Goal: Task Accomplishment & Management: Complete application form

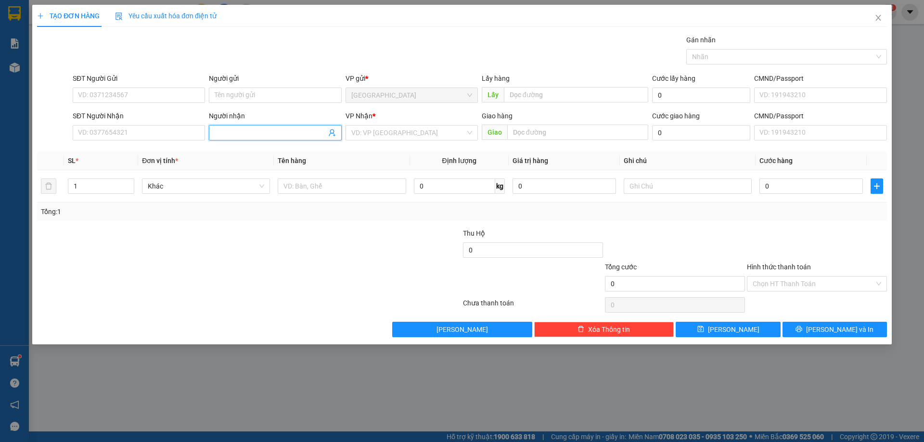
click at [256, 133] on input "Người nhận" at bounding box center [270, 133] width 111 height 11
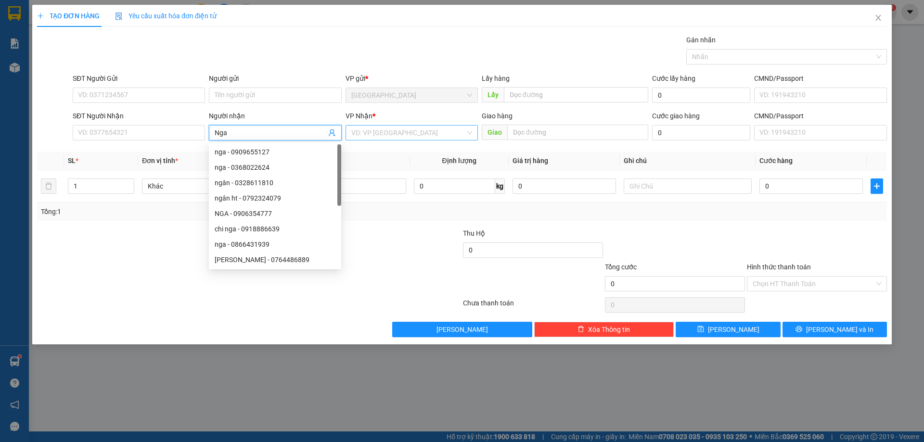
type input "Nga"
click at [390, 139] on input "search" at bounding box center [408, 133] width 114 height 14
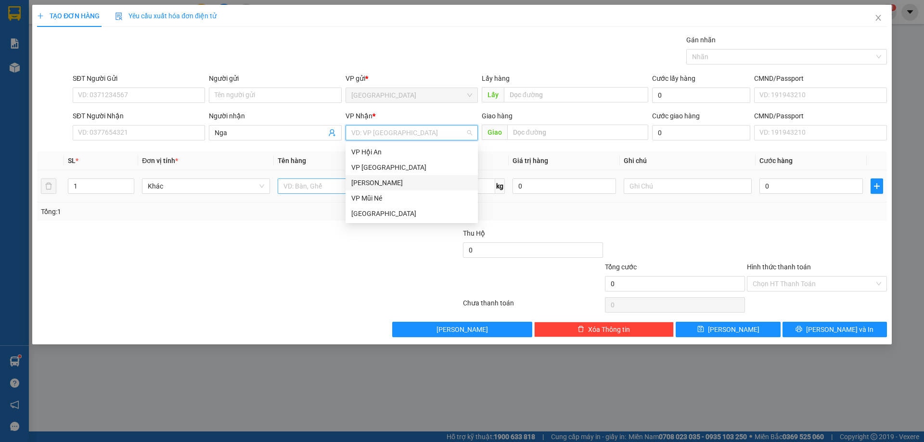
click at [388, 184] on div "[PERSON_NAME]" at bounding box center [411, 183] width 121 height 11
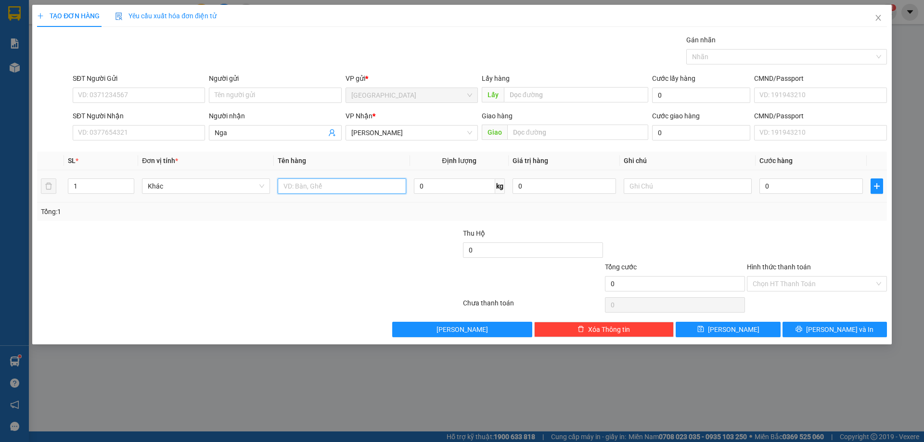
click at [365, 185] on input "text" at bounding box center [342, 186] width 128 height 15
type input "thùng"
click at [707, 332] on button "[PERSON_NAME]" at bounding box center [728, 329] width 104 height 15
drag, startPoint x: 873, startPoint y: 11, endPoint x: 879, endPoint y: 18, distance: 9.9
click at [874, 12] on span "Close" at bounding box center [878, 18] width 27 height 27
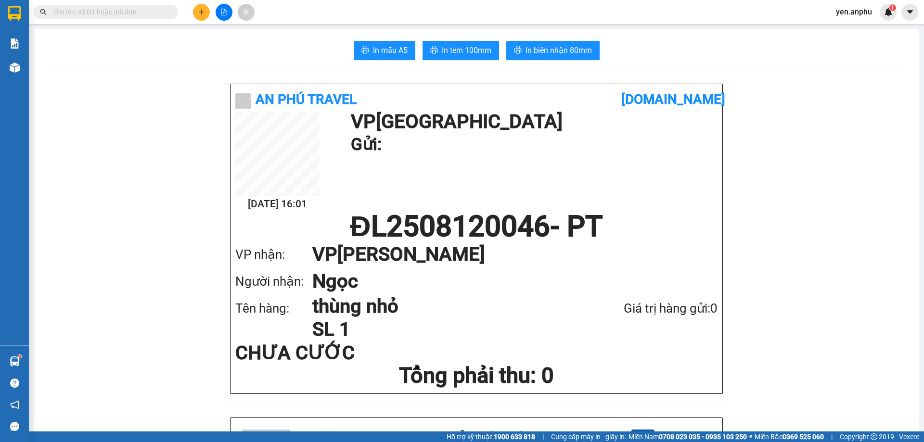
click at [84, 10] on input "text" at bounding box center [110, 12] width 114 height 11
click at [90, 8] on input "text" at bounding box center [110, 12] width 114 height 11
click at [120, 13] on input "text" at bounding box center [110, 12] width 114 height 11
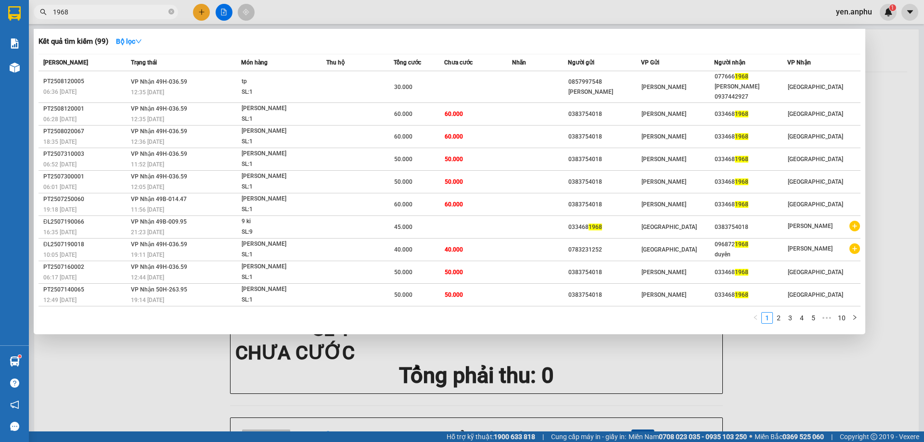
type input "1968"
click at [199, 15] on div at bounding box center [462, 221] width 924 height 442
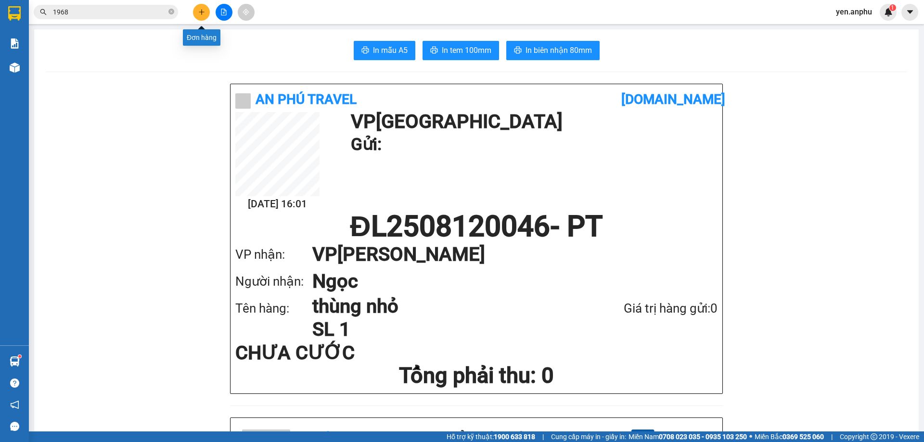
click at [202, 13] on icon "plus" at bounding box center [201, 12] width 7 height 7
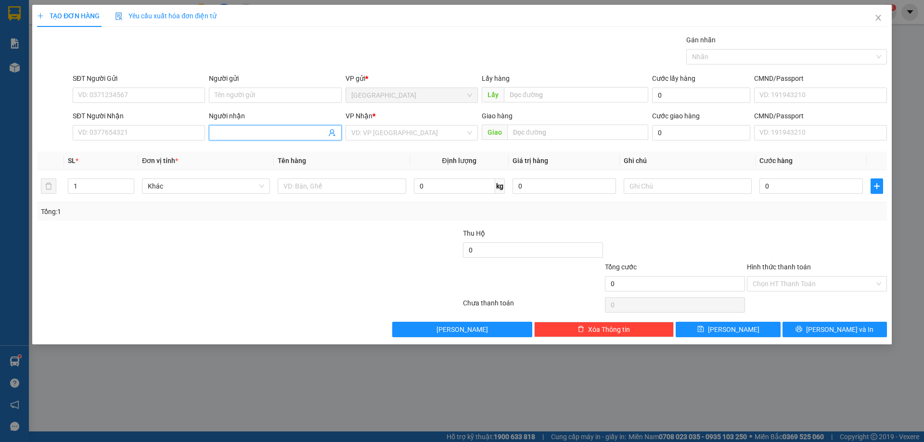
click at [243, 129] on input "Người nhận" at bounding box center [270, 133] width 111 height 11
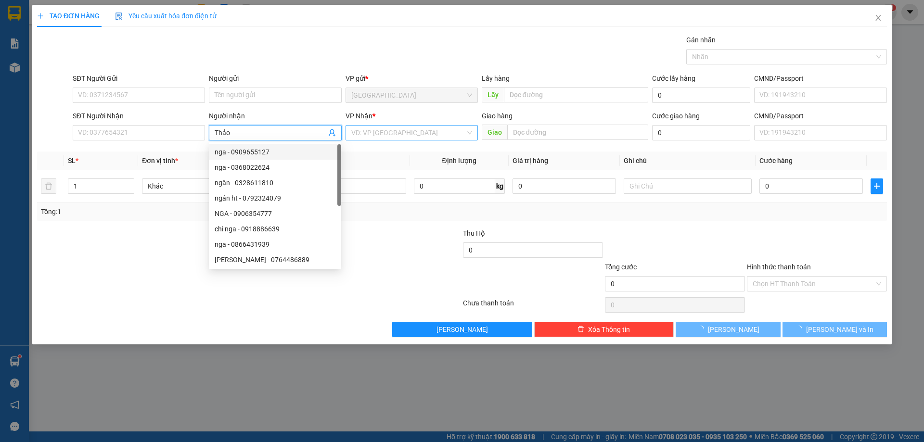
type input "Thảo"
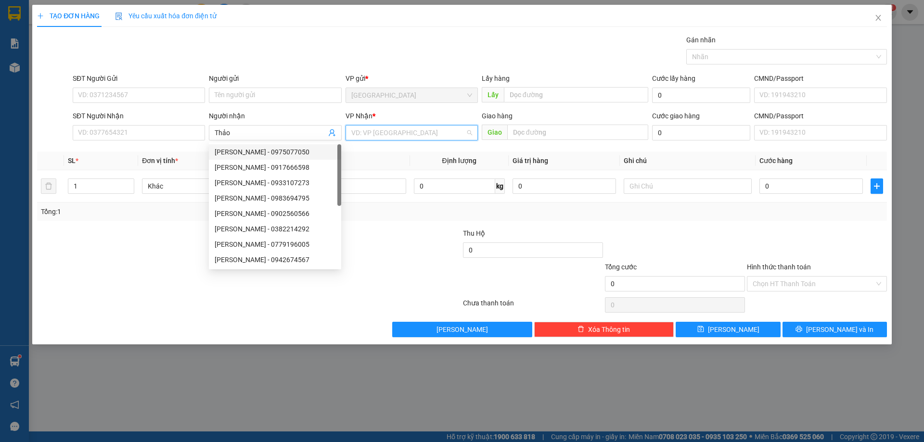
click at [379, 129] on input "search" at bounding box center [408, 133] width 114 height 14
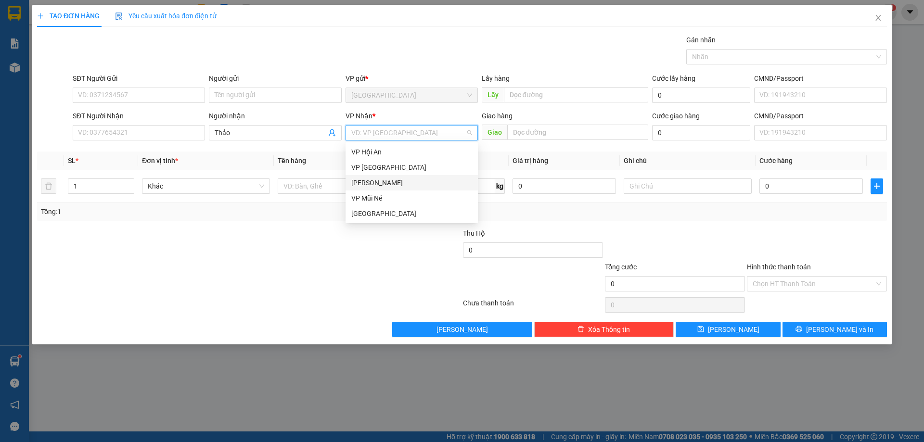
click at [374, 184] on div "[PERSON_NAME]" at bounding box center [411, 183] width 121 height 11
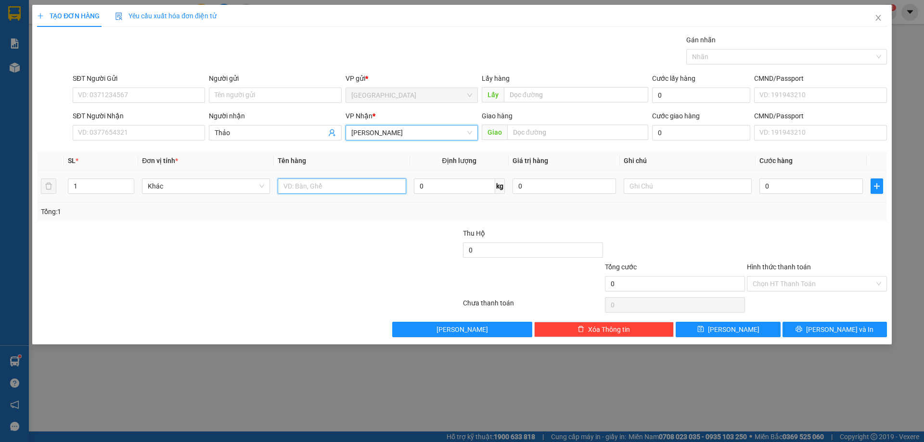
click at [366, 189] on input "text" at bounding box center [342, 186] width 128 height 15
type input "thùng"
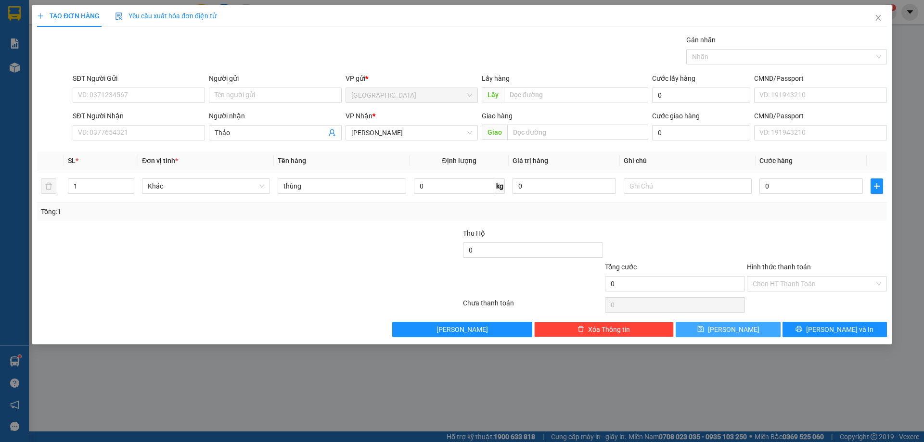
click at [707, 336] on button "[PERSON_NAME]" at bounding box center [728, 329] width 104 height 15
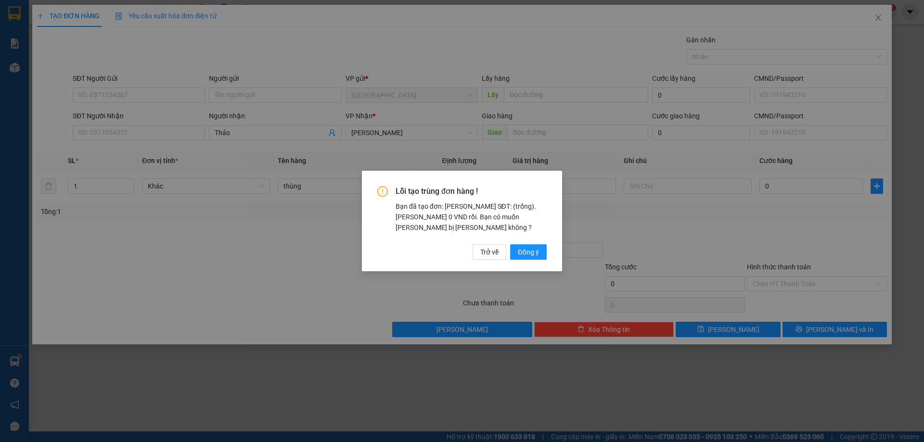
drag, startPoint x: 707, startPoint y: 330, endPoint x: 700, endPoint y: 329, distance: 6.3
click at [700, 329] on div "Lỗi tạo trùng đơn hàng ! Bạn đã tạo đơn: Khách nhận SĐT: (trống). Tổng cước 0 V…" at bounding box center [462, 221] width 924 height 442
drag, startPoint x: 534, startPoint y: 254, endPoint x: 558, endPoint y: 254, distance: 23.6
click at [553, 254] on div "Lỗi tạo trùng đơn hàng ! Bạn đã tạo đơn: Khách nhận SĐT: (trống). Tổng cước 0 V…" at bounding box center [462, 221] width 200 height 100
click at [536, 254] on span "Đồng ý" at bounding box center [528, 252] width 21 height 11
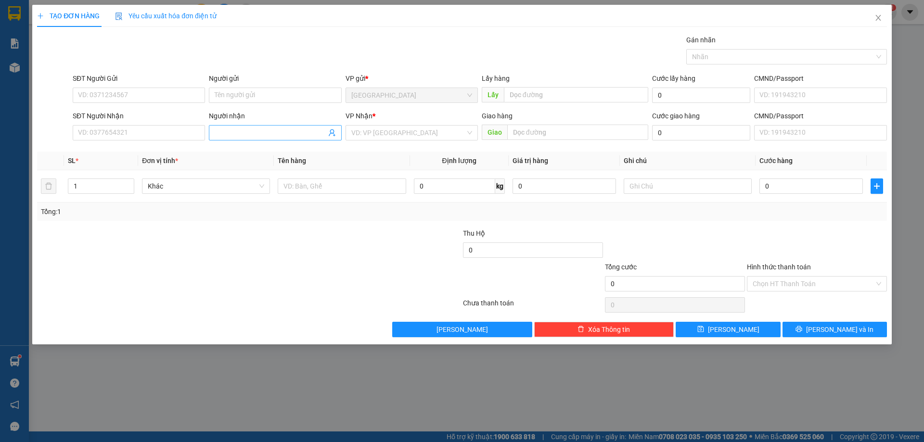
click at [252, 136] on input "Người nhận" at bounding box center [270, 133] width 111 height 11
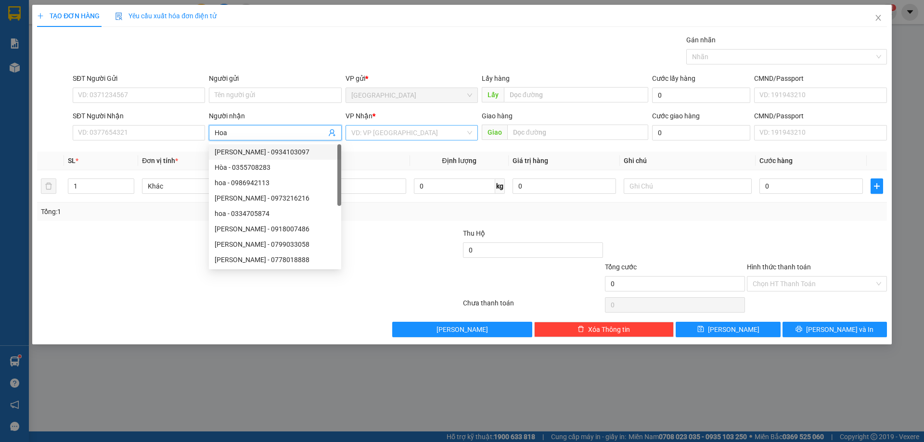
click at [358, 126] on input "search" at bounding box center [408, 133] width 114 height 14
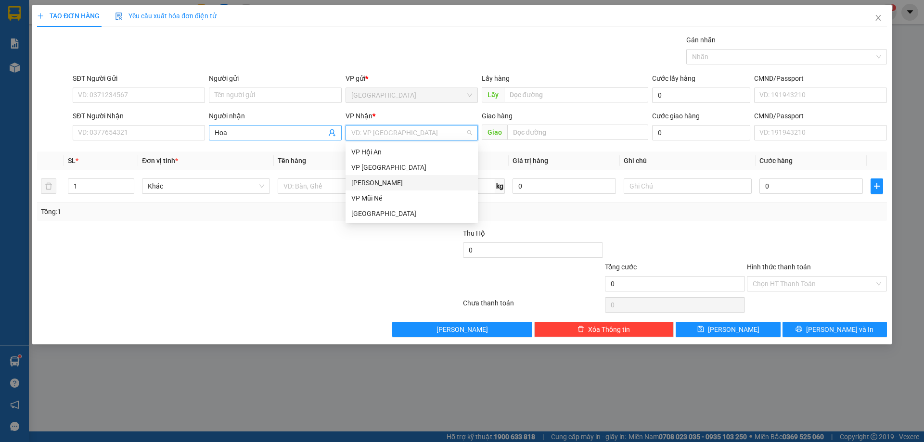
click at [281, 132] on input "Hoa" at bounding box center [270, 133] width 111 height 11
type input "Hoa rêu"
click at [399, 135] on input "search" at bounding box center [408, 133] width 114 height 14
click at [371, 181] on div "[PERSON_NAME]" at bounding box center [411, 183] width 121 height 11
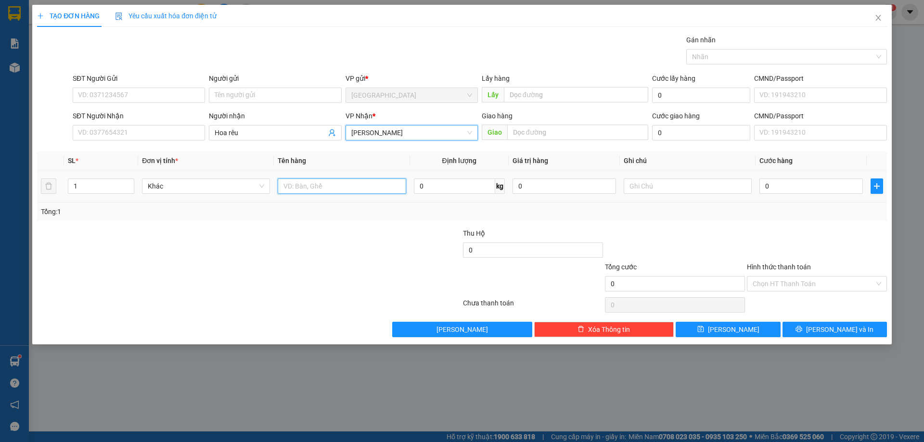
click at [357, 188] on input "text" at bounding box center [342, 186] width 128 height 15
type input "thùng"
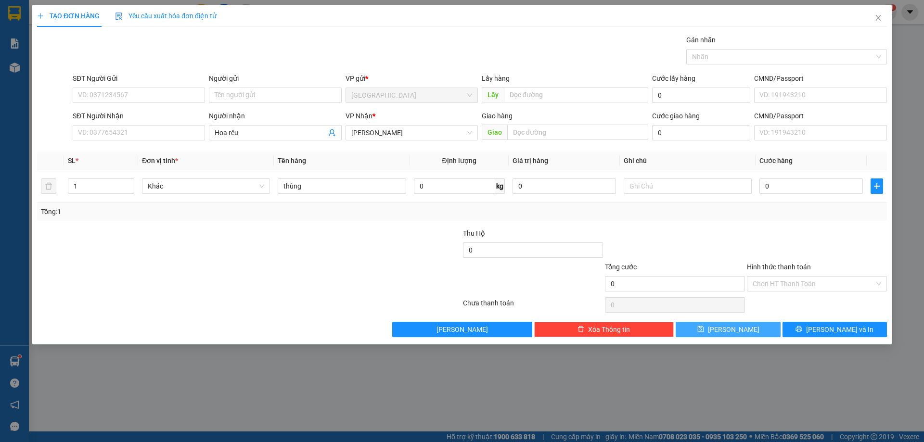
click at [704, 331] on icon "save" at bounding box center [701, 329] width 7 height 7
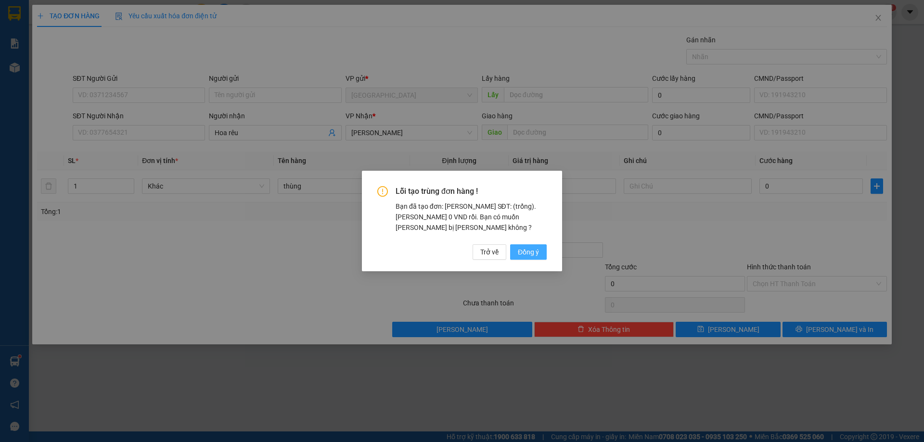
click at [530, 247] on span "Đồng ý" at bounding box center [528, 252] width 21 height 11
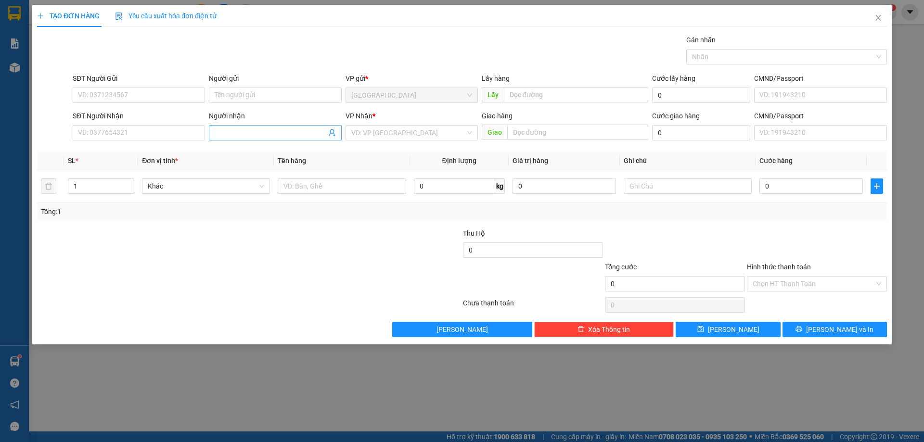
click at [260, 138] on input "Người nhận" at bounding box center [270, 133] width 111 height 11
type input "[PERSON_NAME]"
click at [278, 139] on span "[PERSON_NAME]" at bounding box center [275, 132] width 132 height 15
click at [277, 138] on input "[PERSON_NAME]" at bounding box center [270, 133] width 111 height 11
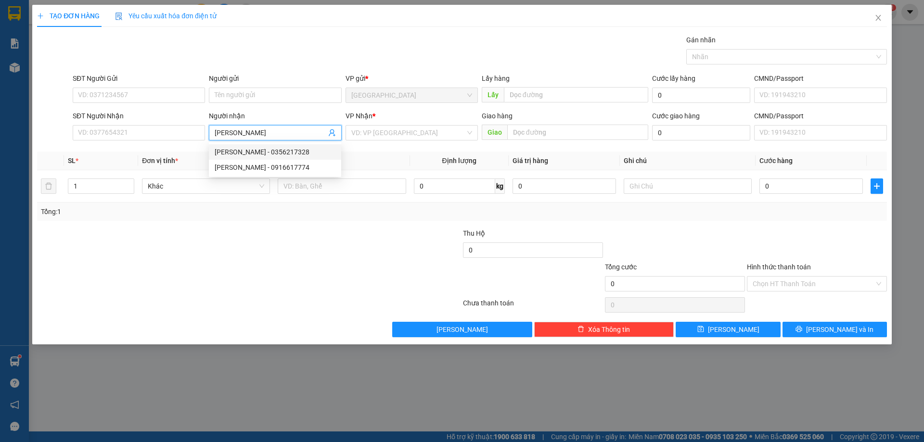
click at [277, 138] on input "[PERSON_NAME]" at bounding box center [270, 133] width 111 height 11
click at [106, 130] on input "SĐT Người Nhận" at bounding box center [139, 132] width 132 height 15
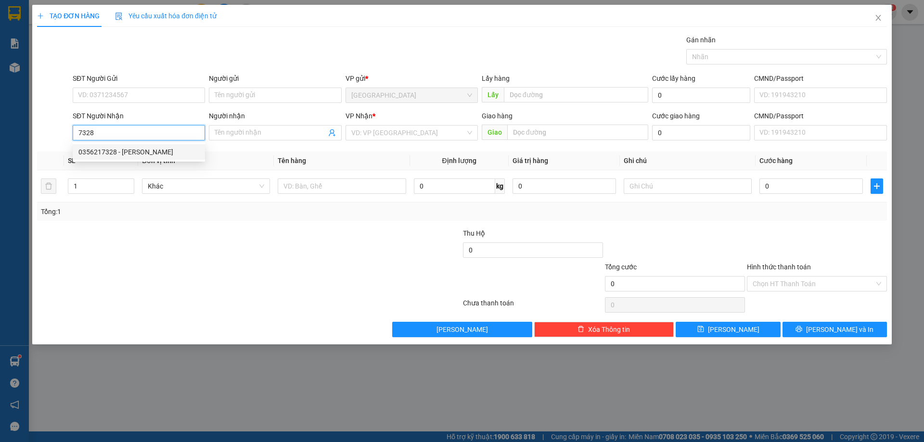
click at [155, 147] on div "0356217328 - [PERSON_NAME]" at bounding box center [138, 152] width 121 height 11
type input "0356217328"
type input "[PERSON_NAME]"
type input "LUONG SƠN"
type input "80.000"
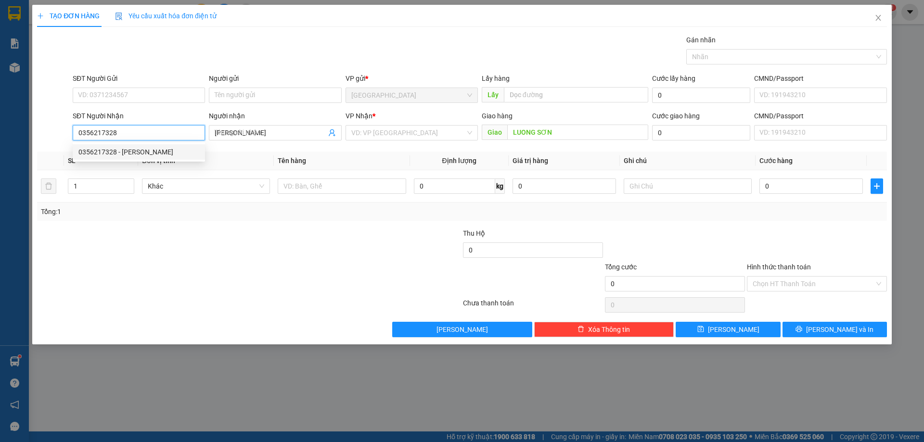
type input "80.000"
type input "0356217328"
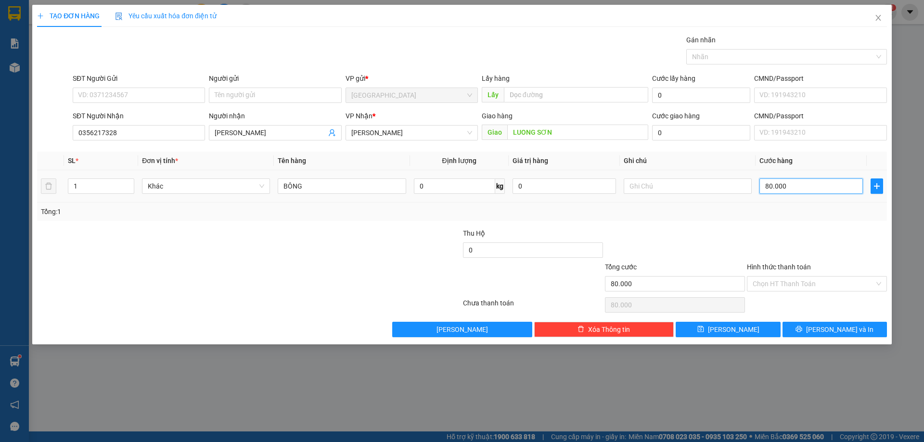
click at [805, 181] on input "80.000" at bounding box center [811, 186] width 103 height 15
type input "1"
type input "10"
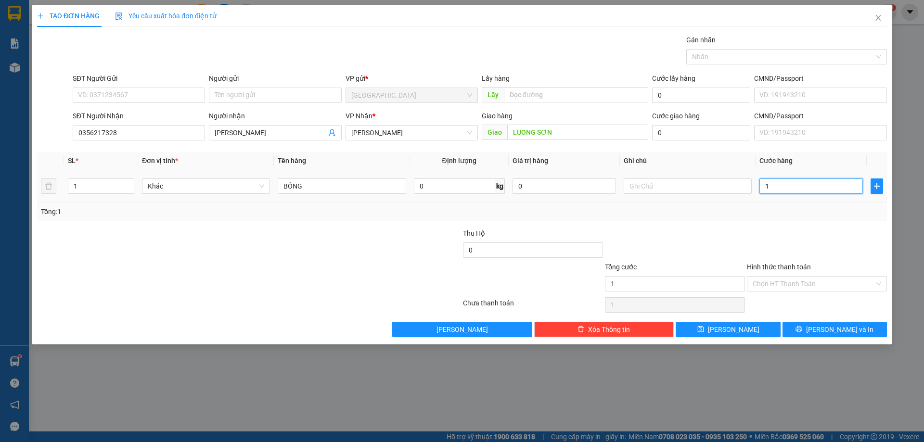
type input "10"
type input "100"
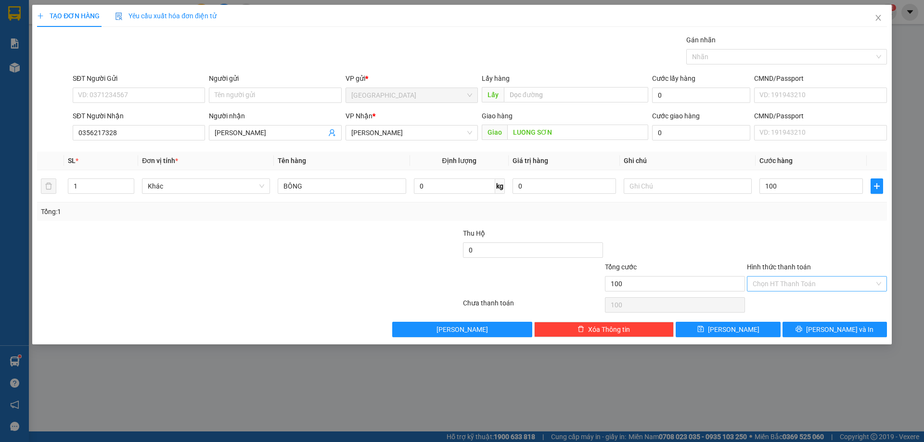
type input "100.000"
drag, startPoint x: 780, startPoint y: 283, endPoint x: 780, endPoint y: 290, distance: 7.2
click at [780, 286] on input "Hình thức thanh toán" at bounding box center [814, 284] width 122 height 14
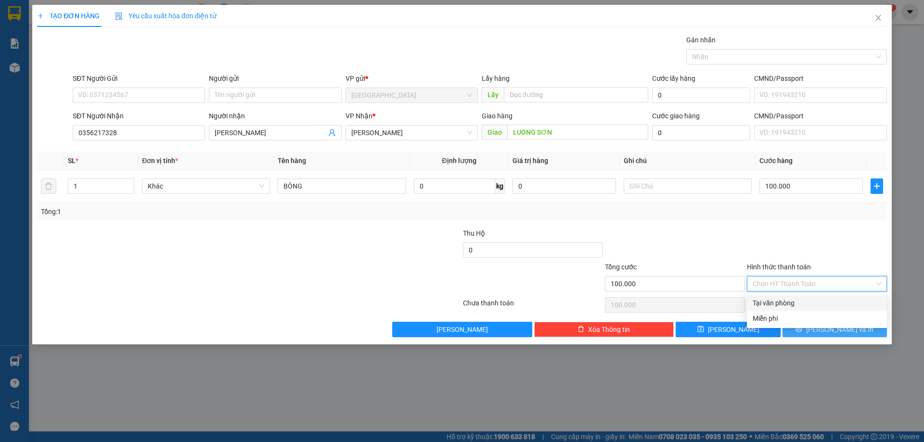
drag, startPoint x: 780, startPoint y: 290, endPoint x: 830, endPoint y: 331, distance: 64.0
click at [786, 299] on div "Tại văn phòng" at bounding box center [817, 303] width 129 height 11
type input "0"
drag, startPoint x: 830, startPoint y: 331, endPoint x: 771, endPoint y: 344, distance: 60.0
click at [827, 332] on span "[PERSON_NAME] và In" at bounding box center [839, 329] width 67 height 11
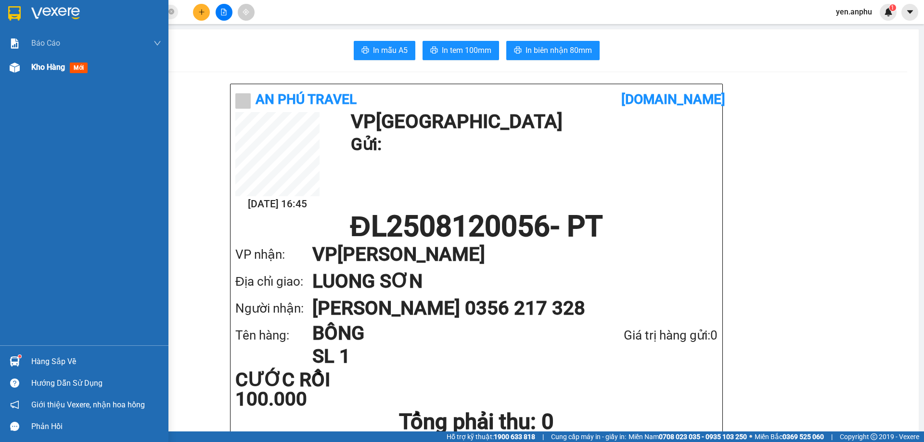
click at [27, 65] on div "Kho hàng mới" at bounding box center [84, 67] width 168 height 24
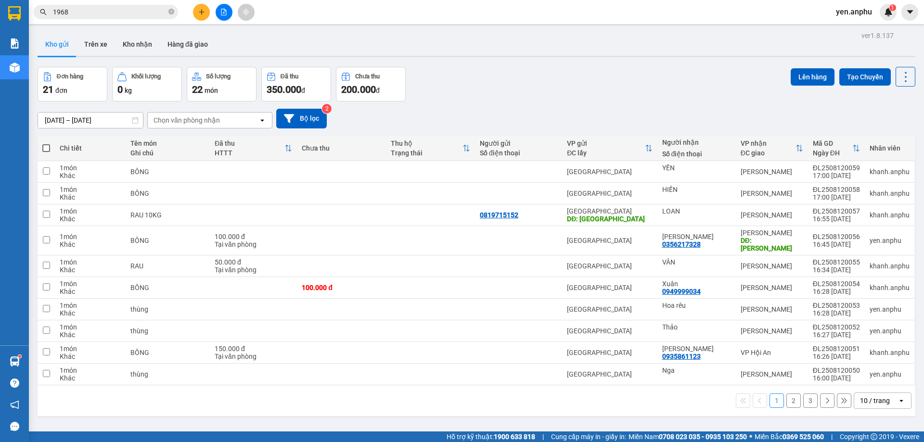
click at [208, 114] on div "Chọn văn phòng nhận" at bounding box center [203, 120] width 111 height 15
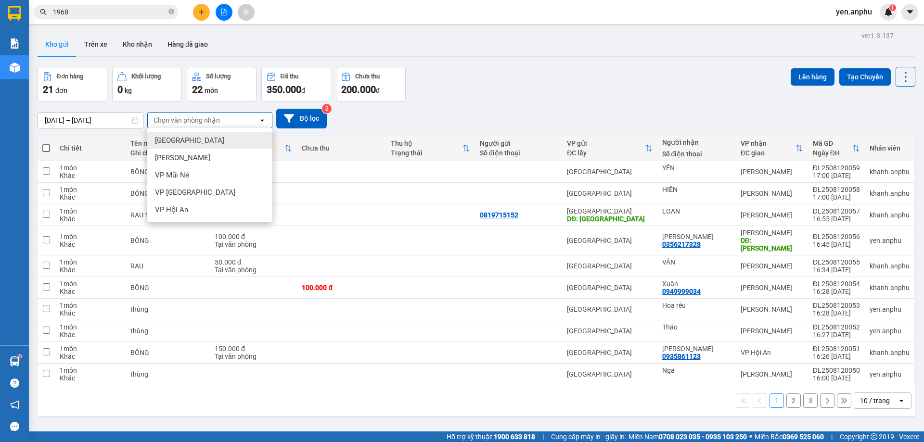
click at [201, 150] on div "[PERSON_NAME]" at bounding box center [209, 157] width 125 height 17
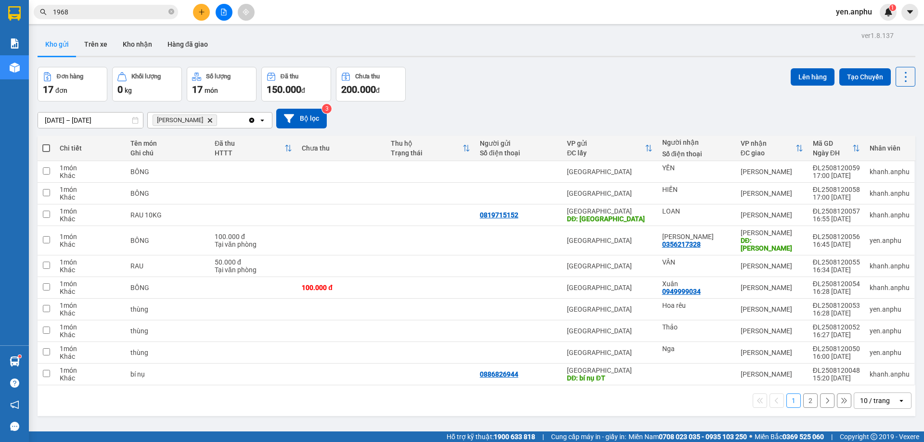
click at [879, 397] on div "10 / trang" at bounding box center [875, 401] width 30 height 10
click at [866, 371] on span "100 / trang" at bounding box center [871, 372] width 35 height 10
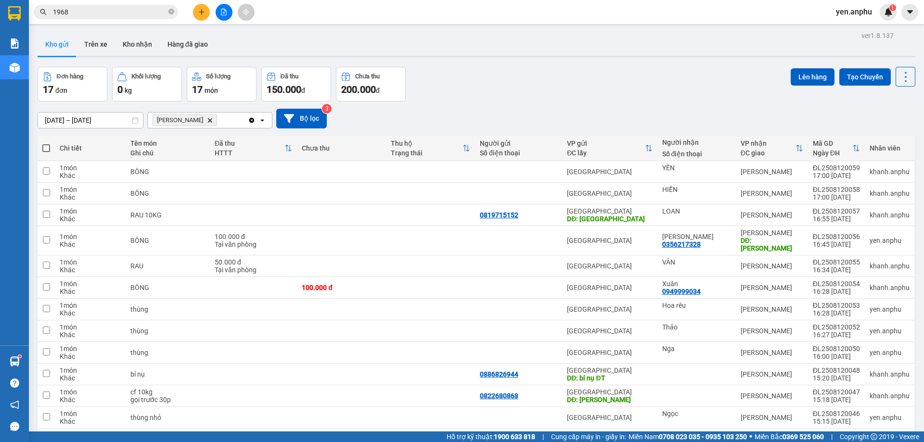
click at [47, 149] on span at bounding box center [46, 148] width 8 height 8
click at [46, 143] on input "checkbox" at bounding box center [46, 143] width 0 height 0
checkbox input "true"
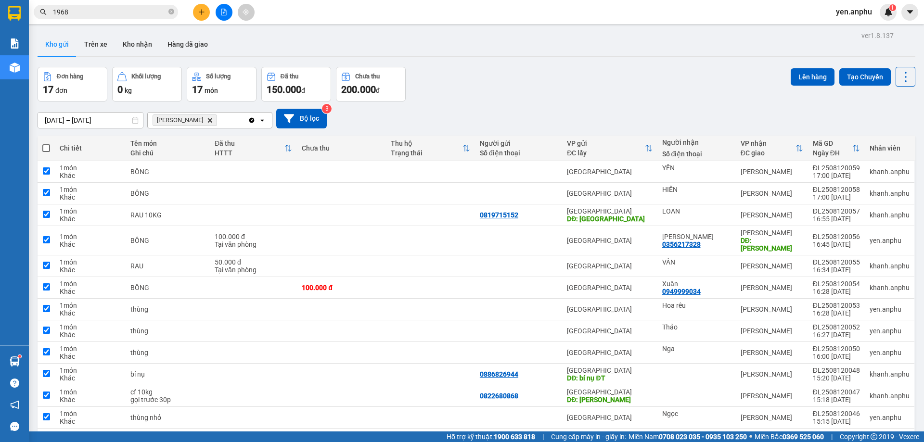
checkbox input "true"
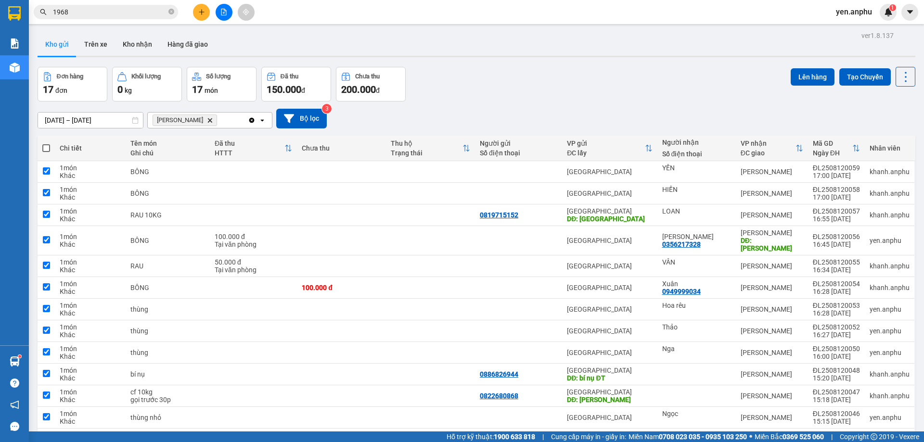
checkbox input "true"
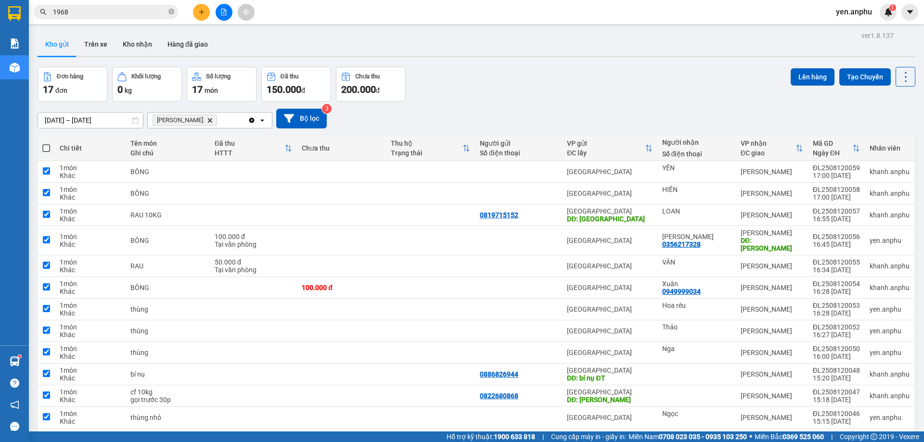
checkbox input "true"
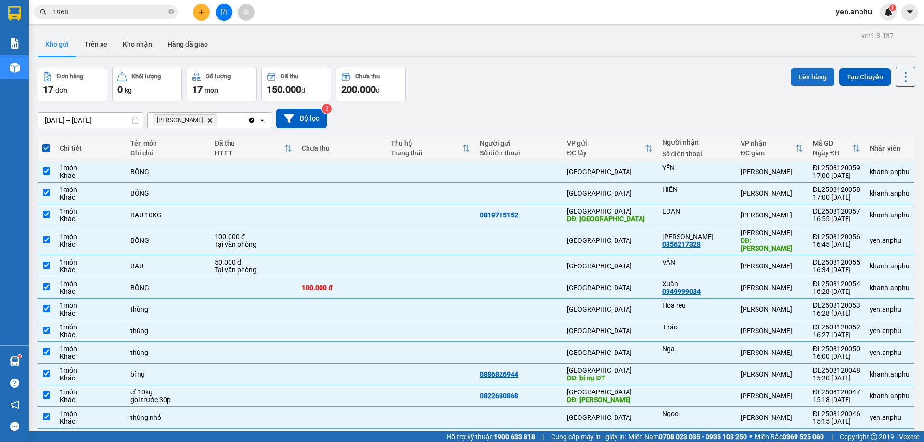
click at [800, 83] on button "Lên hàng" at bounding box center [813, 76] width 44 height 17
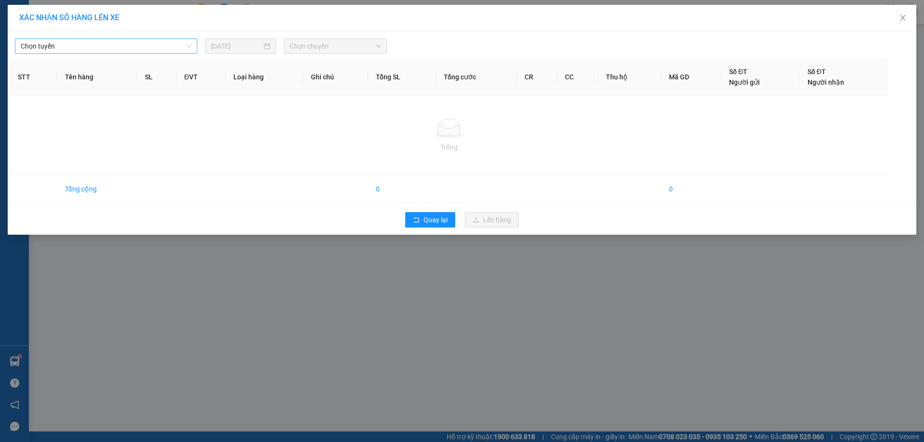
click at [92, 52] on span "Chọn tuyến" at bounding box center [106, 46] width 171 height 14
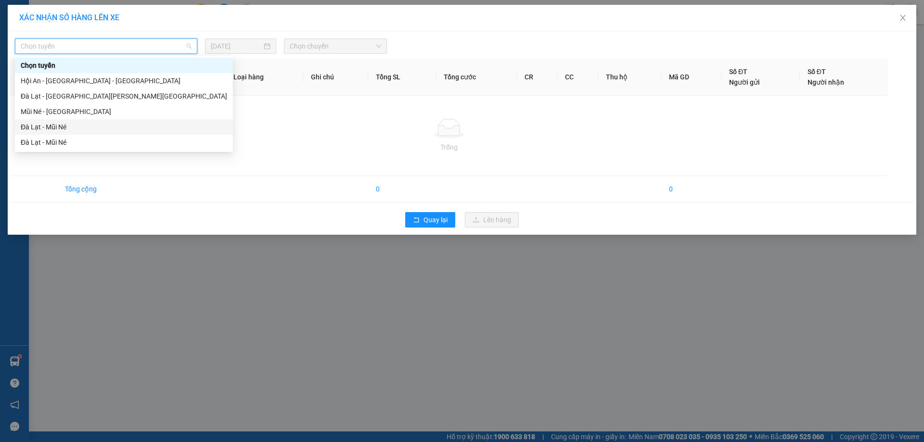
drag, startPoint x: 68, startPoint y: 129, endPoint x: 286, endPoint y: 70, distance: 226.0
click at [68, 128] on div "Đà Lạt - Mũi Né" at bounding box center [124, 127] width 207 height 11
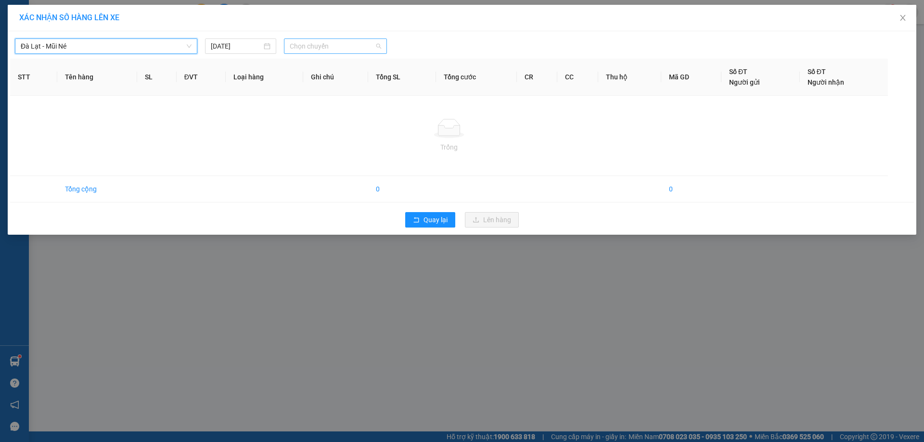
click at [336, 44] on span "Chọn chuyến" at bounding box center [335, 46] width 91 height 14
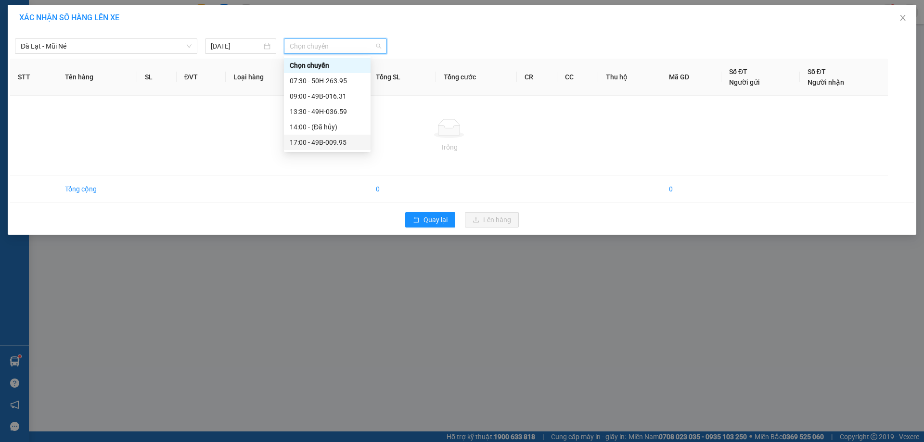
click at [335, 144] on div "17:00 - 49B-009.95" at bounding box center [327, 142] width 75 height 11
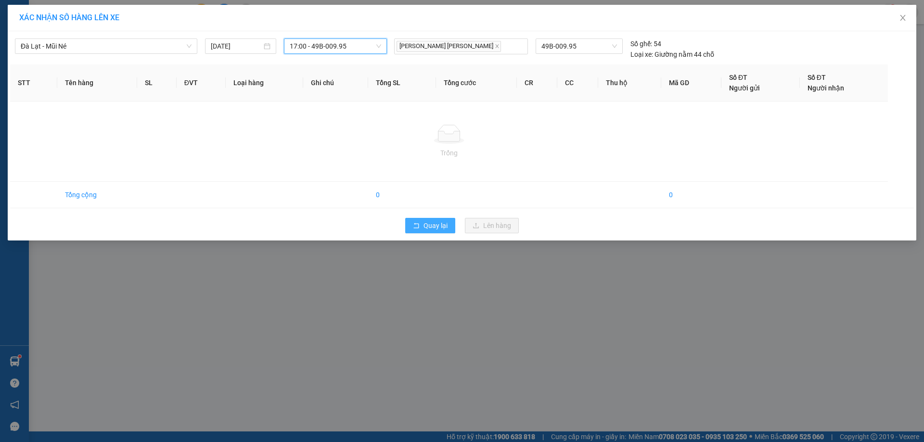
click at [434, 228] on span "Quay lại" at bounding box center [436, 225] width 24 height 11
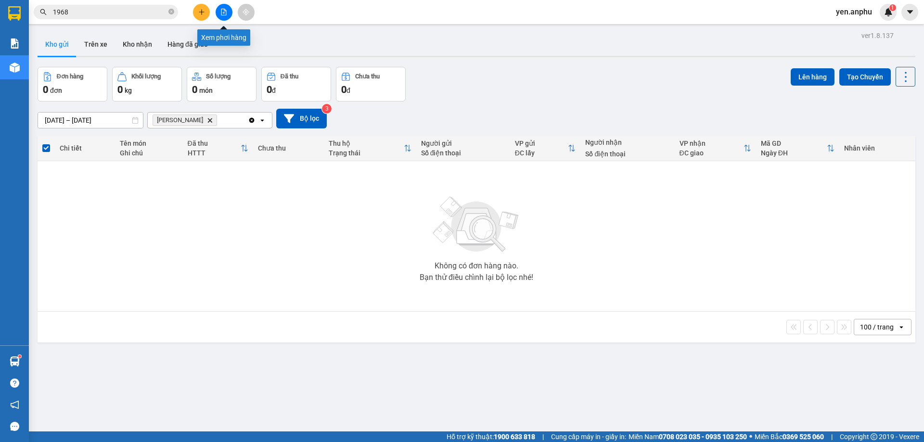
click at [223, 13] on icon "file-add" at bounding box center [223, 12] width 5 height 7
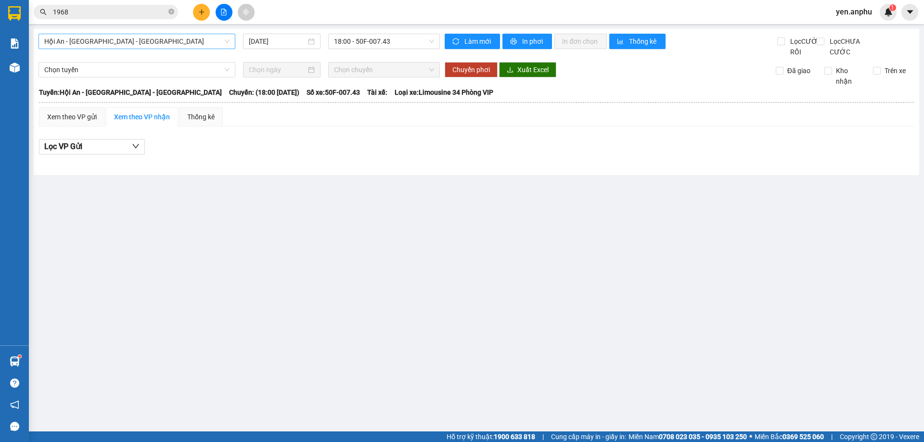
click at [110, 43] on span "Hội An - [GEOGRAPHIC_DATA] - [GEOGRAPHIC_DATA]" at bounding box center [136, 41] width 185 height 14
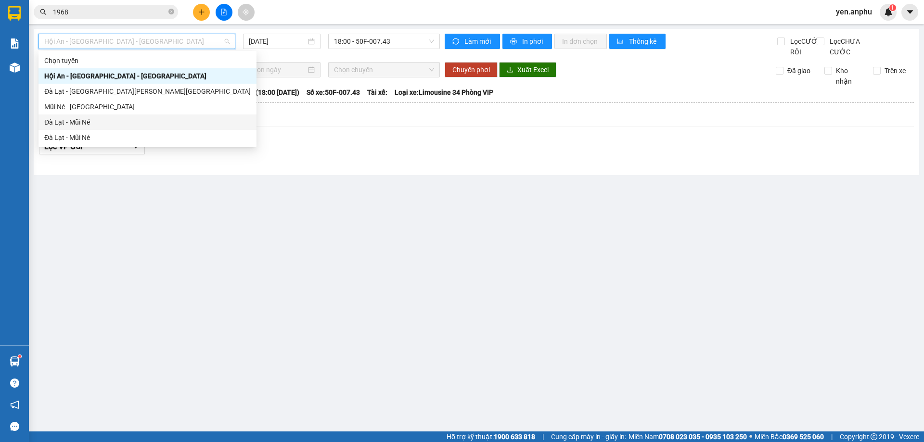
click at [96, 118] on div "Đà Lạt - Mũi Né" at bounding box center [147, 122] width 207 height 11
type input "[DATE]"
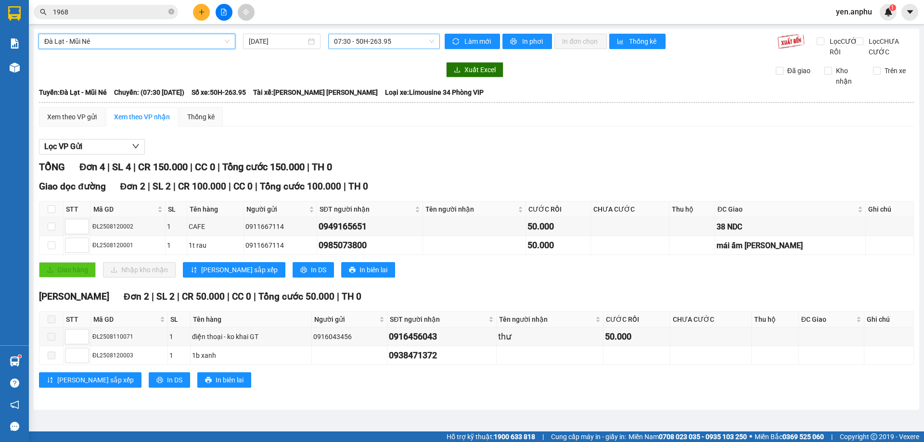
click at [345, 41] on span "07:30 - 50H-263.95" at bounding box center [384, 41] width 100 height 14
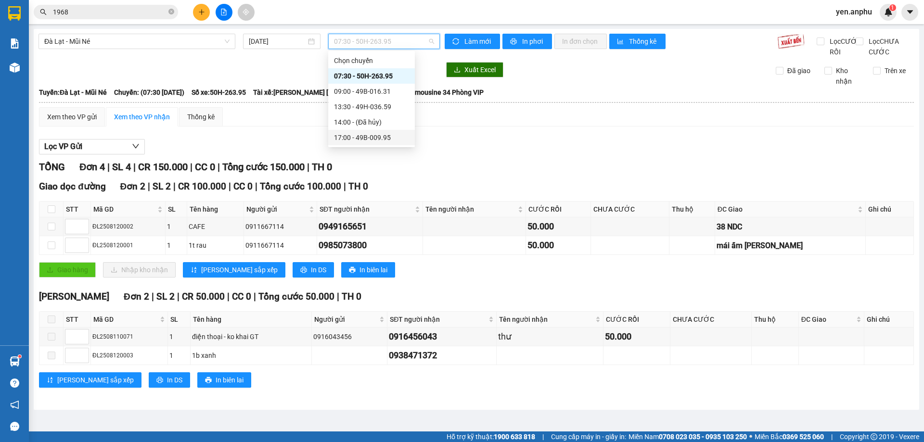
click at [354, 138] on div "17:00 - 49B-009.95" at bounding box center [371, 137] width 75 height 11
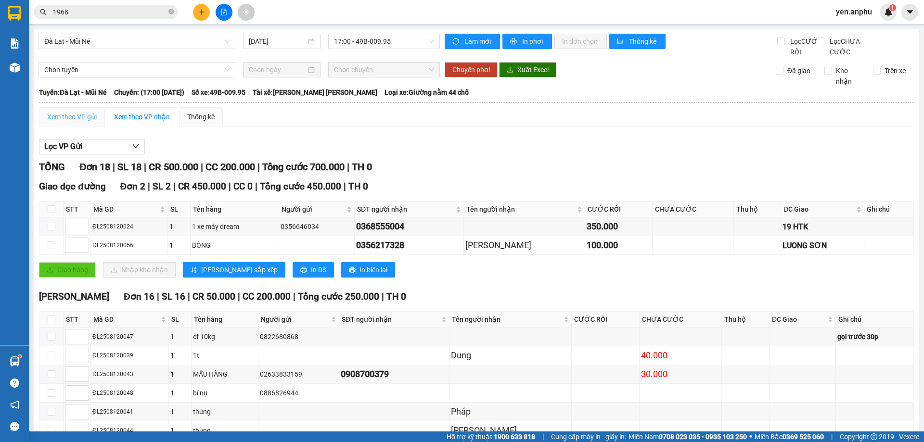
click at [84, 120] on div "Xem theo VP gửi" at bounding box center [72, 116] width 66 height 19
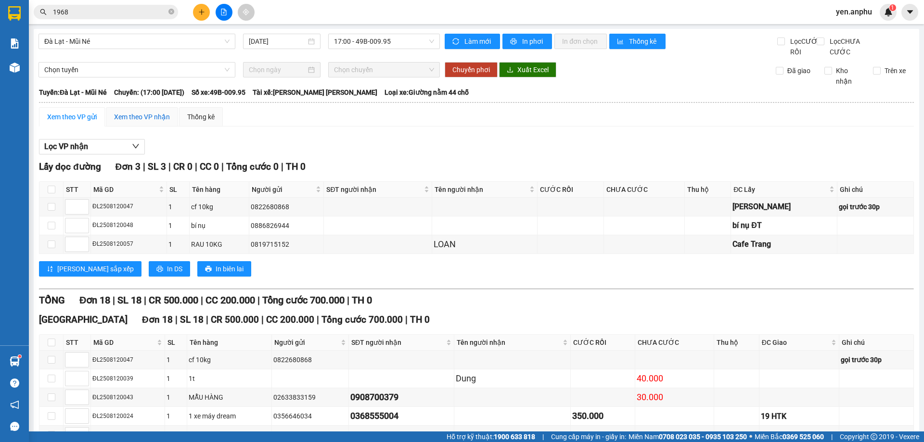
click at [130, 122] on div "Xem theo VP nhận" at bounding box center [142, 117] width 56 height 11
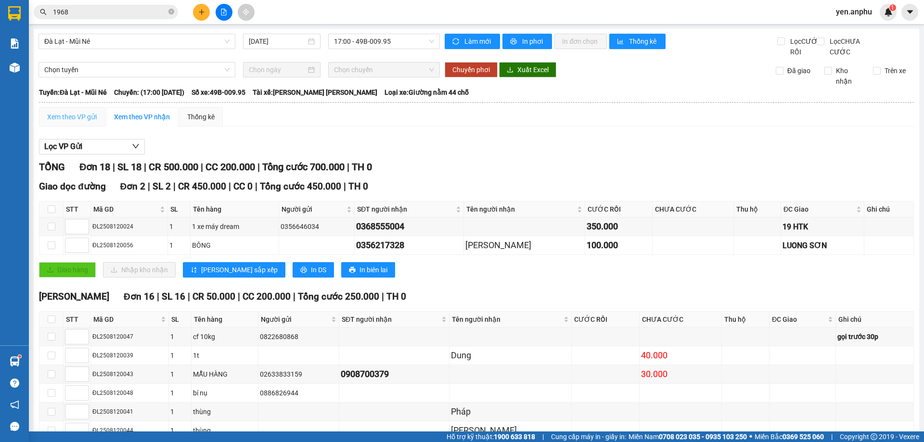
click at [68, 119] on div "Xem theo VP gửi" at bounding box center [72, 116] width 66 height 19
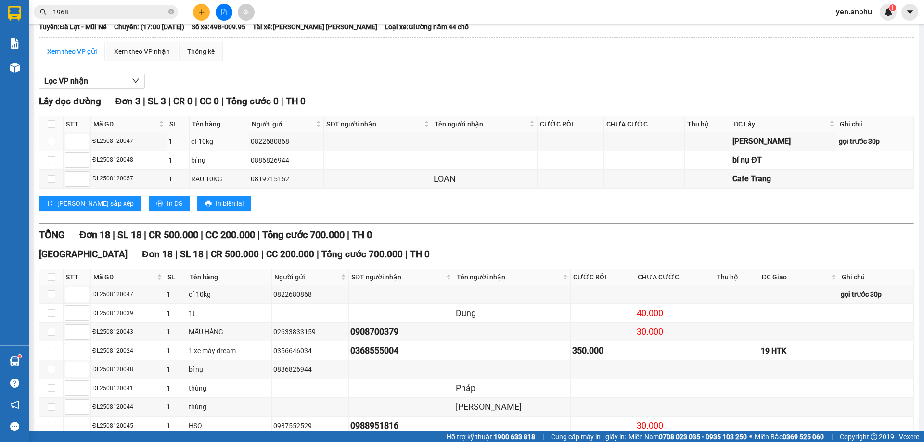
scroll to position [48, 0]
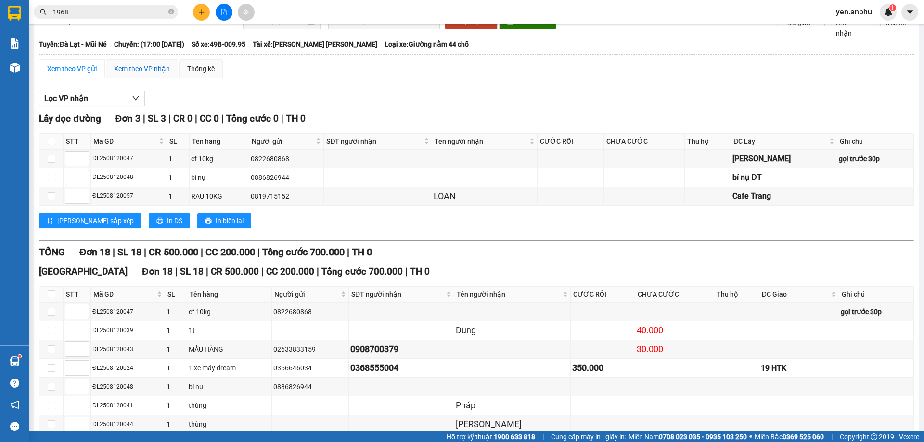
click at [157, 74] on div "Xem theo VP nhận" at bounding box center [142, 69] width 56 height 11
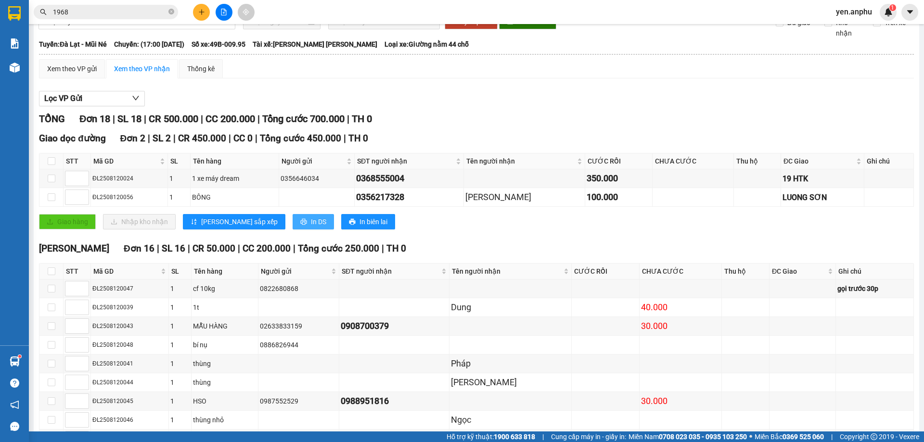
click at [293, 230] on button "In DS" at bounding box center [313, 221] width 41 height 15
click at [79, 74] on div "Xem theo VP gửi" at bounding box center [72, 69] width 50 height 11
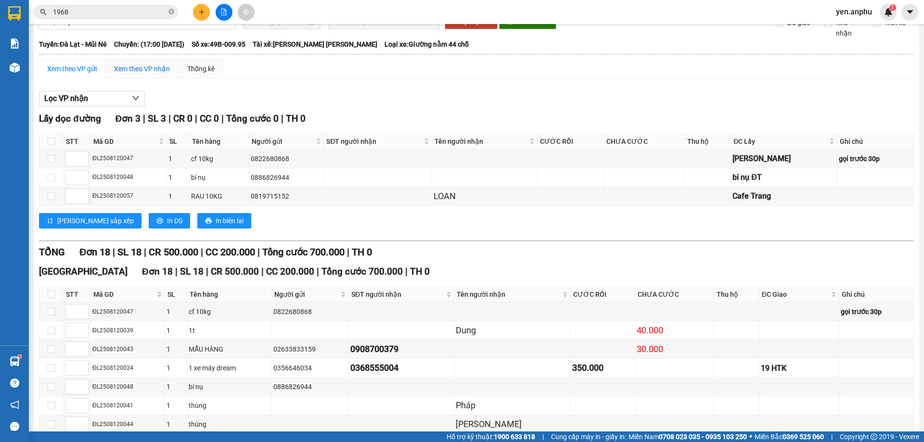
click at [149, 74] on div "Xem theo VP nhận" at bounding box center [142, 69] width 56 height 11
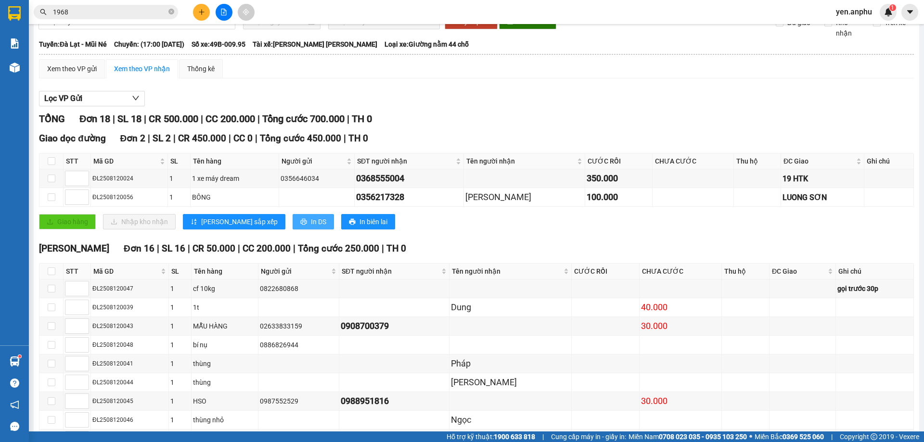
click at [293, 230] on button "In DS" at bounding box center [313, 221] width 41 height 15
click at [90, 74] on div "Xem theo VP gửi" at bounding box center [72, 69] width 50 height 11
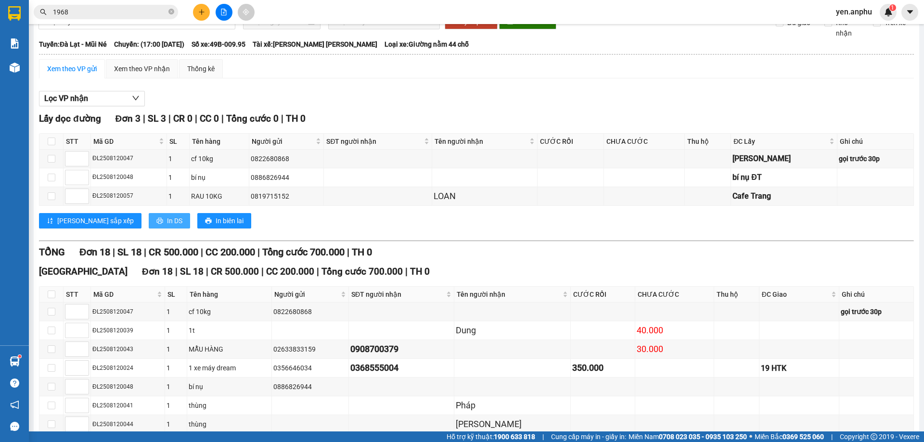
click at [167, 226] on span "In DS" at bounding box center [174, 221] width 15 height 11
click at [204, 7] on button at bounding box center [201, 12] width 17 height 17
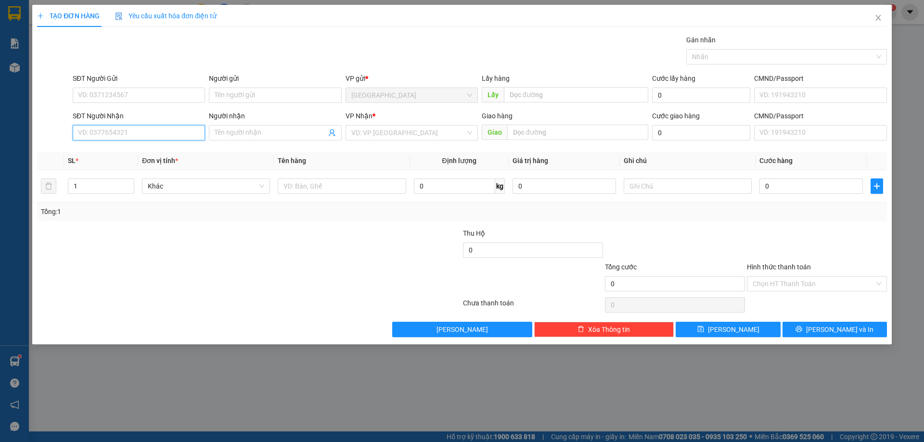
click at [118, 133] on input "SĐT Người Nhận" at bounding box center [139, 132] width 132 height 15
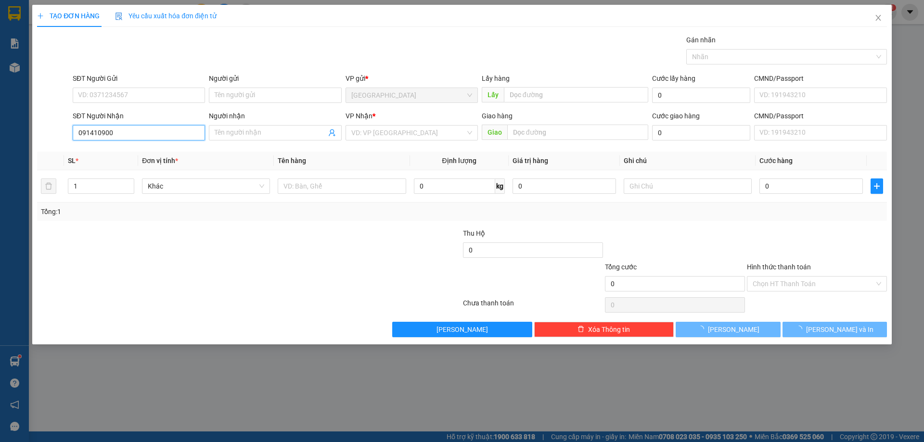
type input "0914109000"
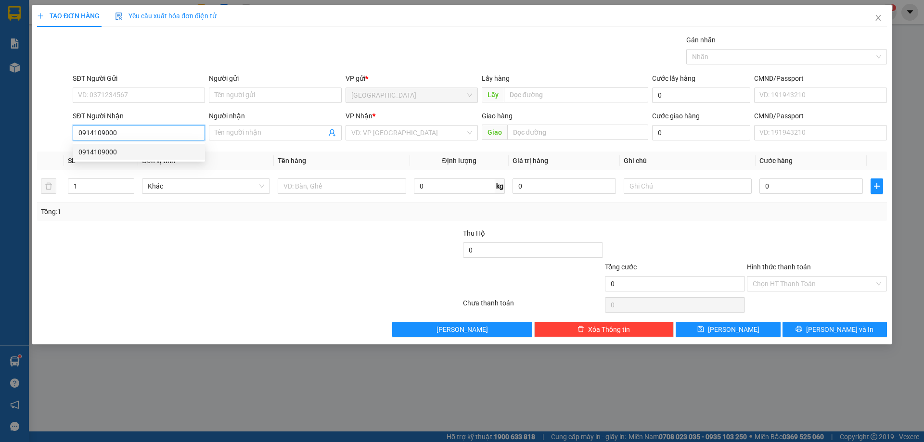
click at [113, 152] on div "0914109000" at bounding box center [138, 152] width 121 height 11
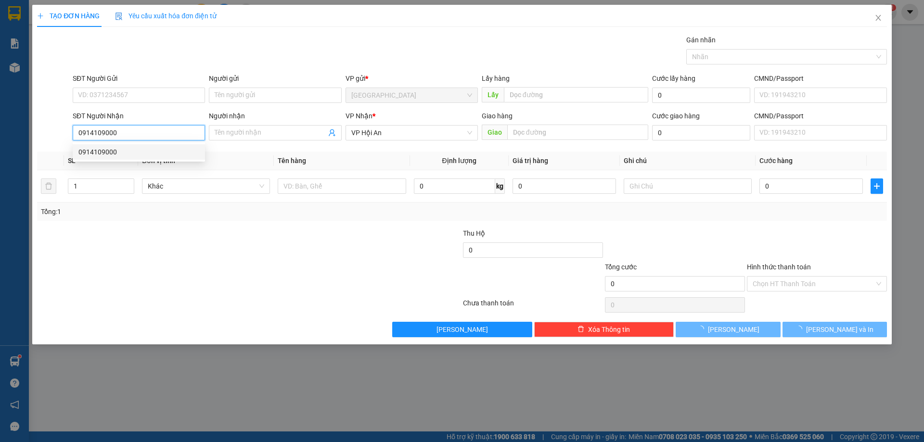
type input "50.000"
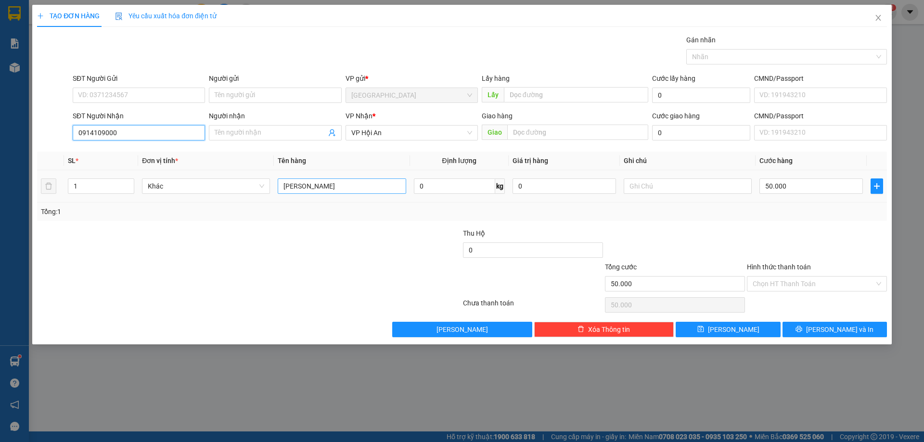
type input "0914109000"
click at [339, 181] on input "[PERSON_NAME]" at bounding box center [342, 186] width 128 height 15
type input "thùng trái cây"
drag, startPoint x: 788, startPoint y: 278, endPoint x: 789, endPoint y: 293, distance: 14.5
click at [788, 284] on input "Hình thức thanh toán" at bounding box center [814, 284] width 122 height 14
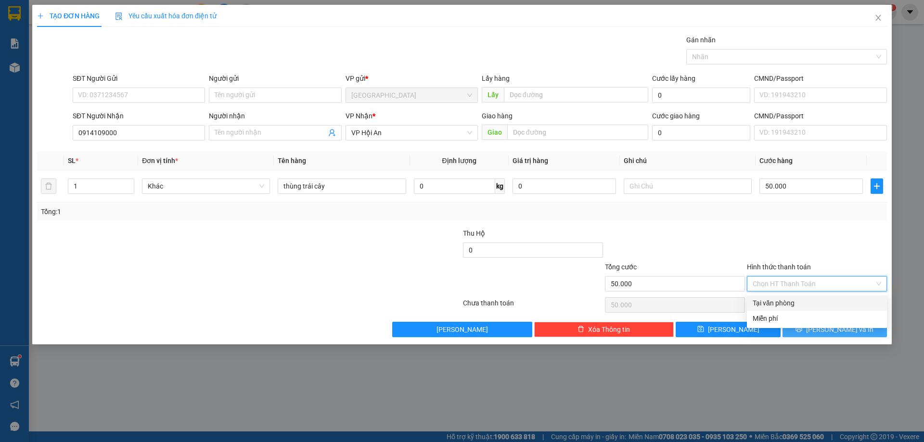
drag, startPoint x: 789, startPoint y: 293, endPoint x: 816, endPoint y: 331, distance: 46.9
click at [788, 303] on div "Tại văn phòng" at bounding box center [817, 303] width 129 height 11
type input "0"
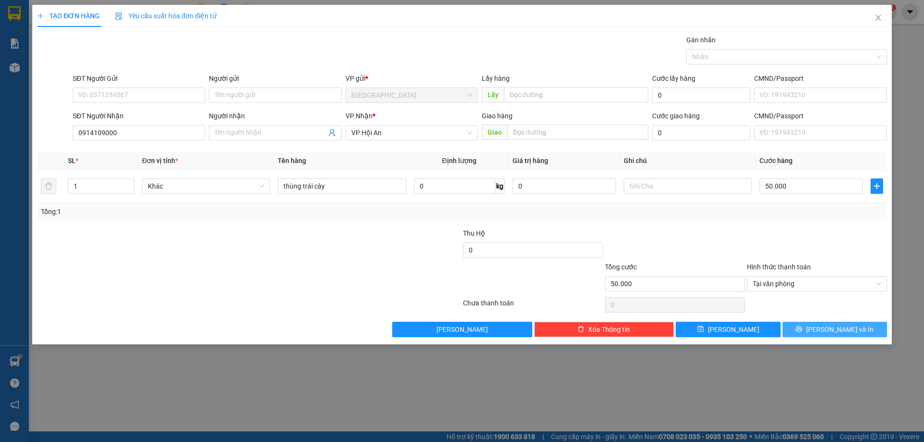
click at [825, 336] on button "[PERSON_NAME] và In" at bounding box center [835, 329] width 104 height 15
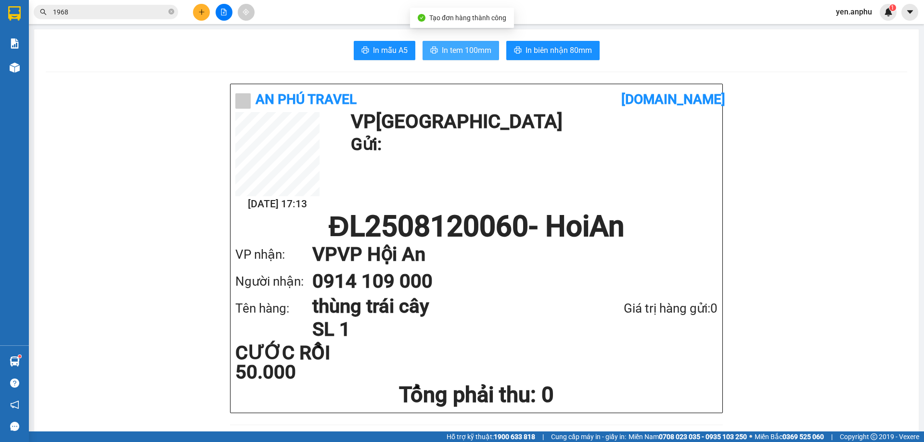
click at [453, 44] on button "In tem 100mm" at bounding box center [461, 50] width 77 height 19
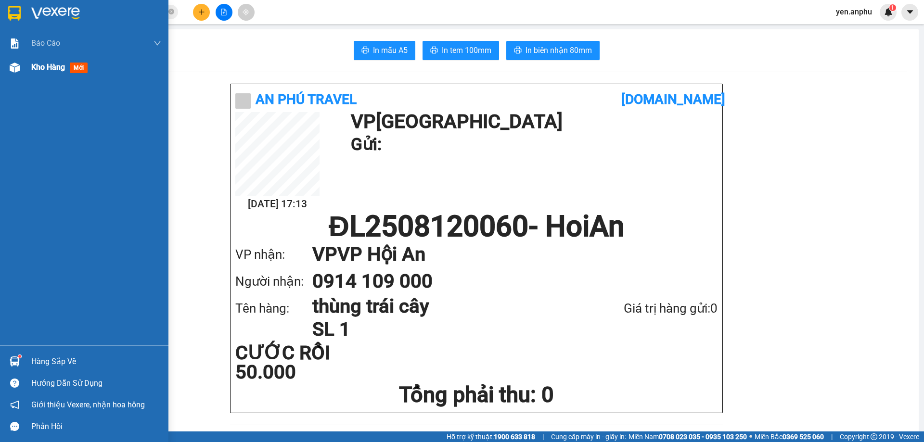
click at [26, 62] on div "Kho hàng mới" at bounding box center [84, 67] width 168 height 24
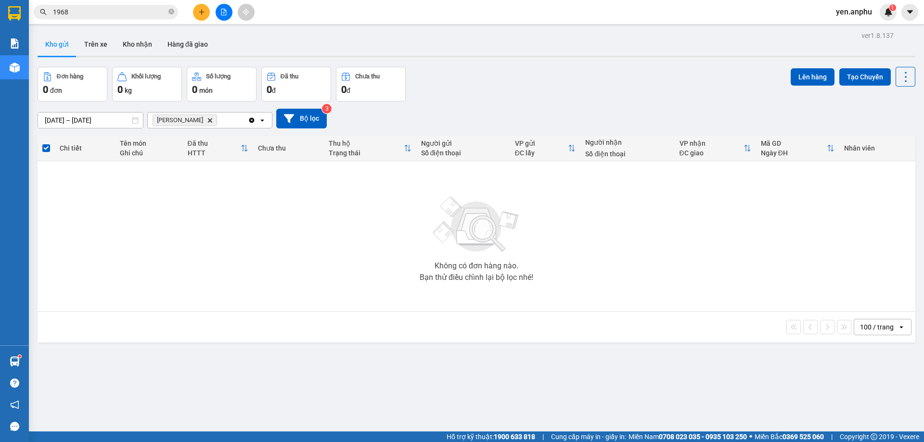
click at [207, 122] on icon "Delete" at bounding box center [210, 120] width 6 height 6
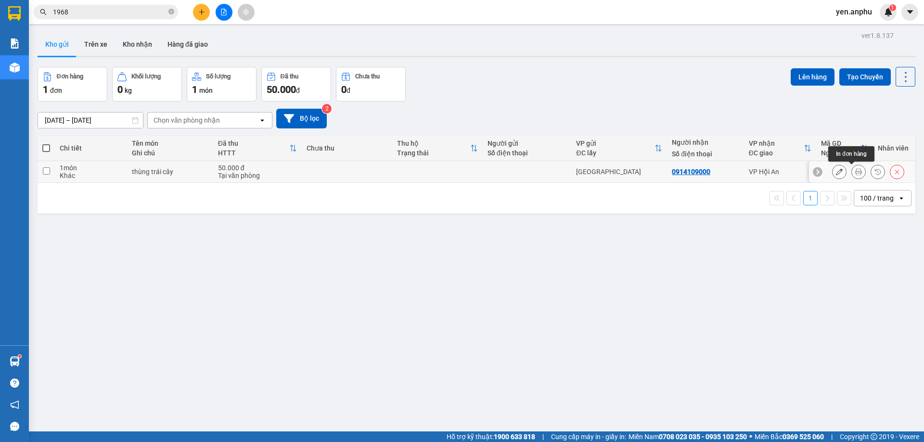
click at [855, 175] on icon at bounding box center [858, 171] width 7 height 7
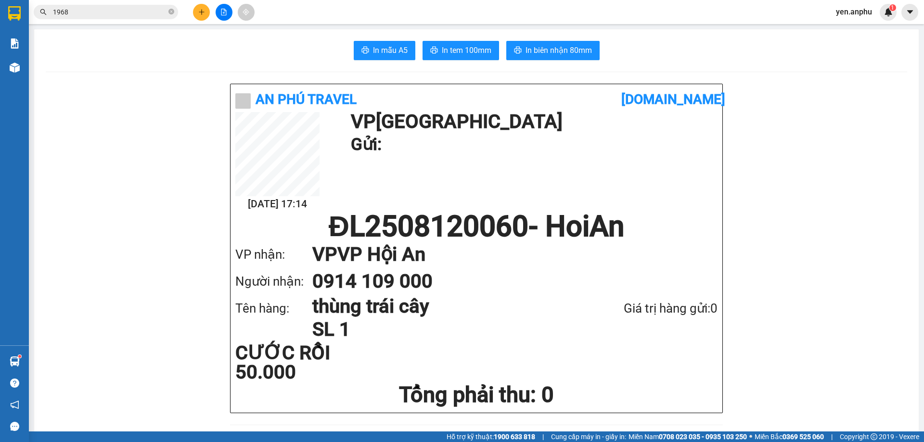
click at [116, 7] on span "1968" at bounding box center [106, 12] width 144 height 14
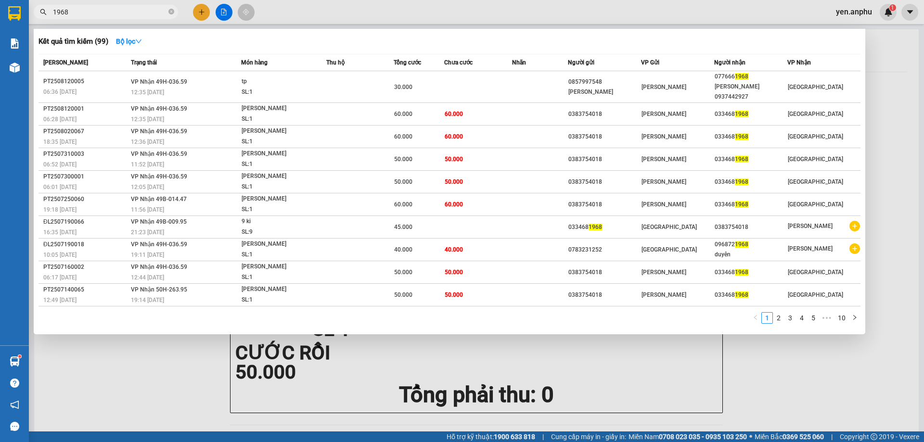
click at [116, 7] on input "1968" at bounding box center [110, 12] width 114 height 11
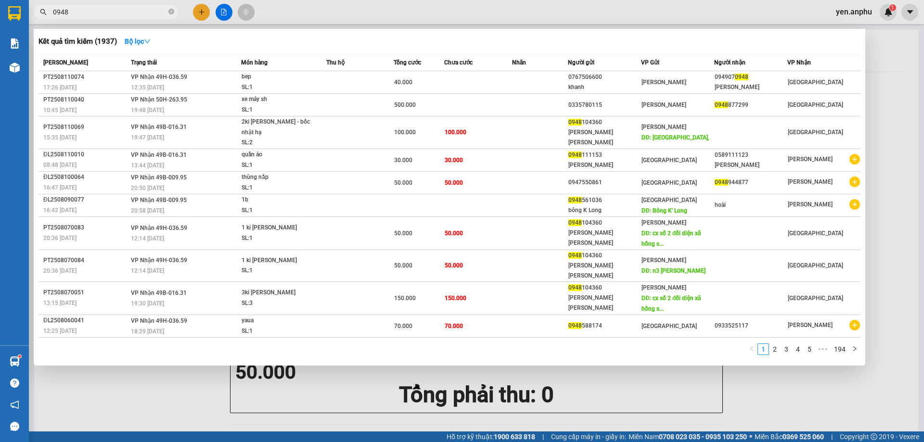
type input "0948"
drag, startPoint x: 317, startPoint y: 15, endPoint x: 67, endPoint y: 59, distance: 253.6
click at [314, 16] on div at bounding box center [462, 221] width 924 height 442
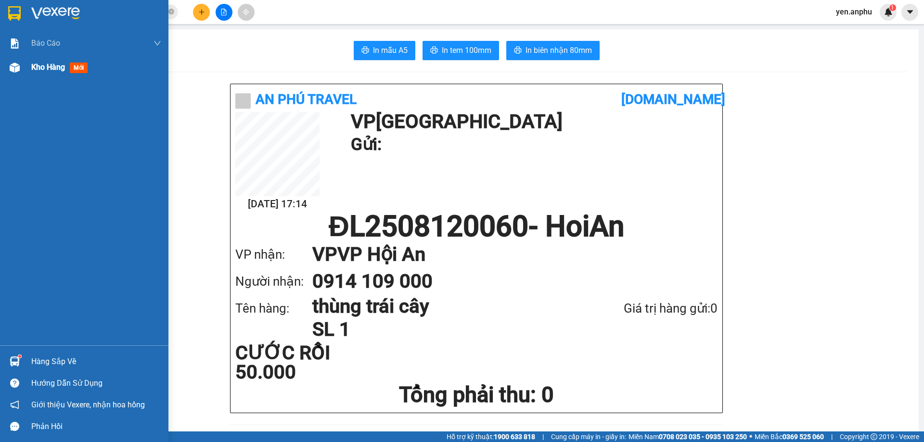
click at [35, 73] on div "Kho hàng mới" at bounding box center [61, 67] width 60 height 12
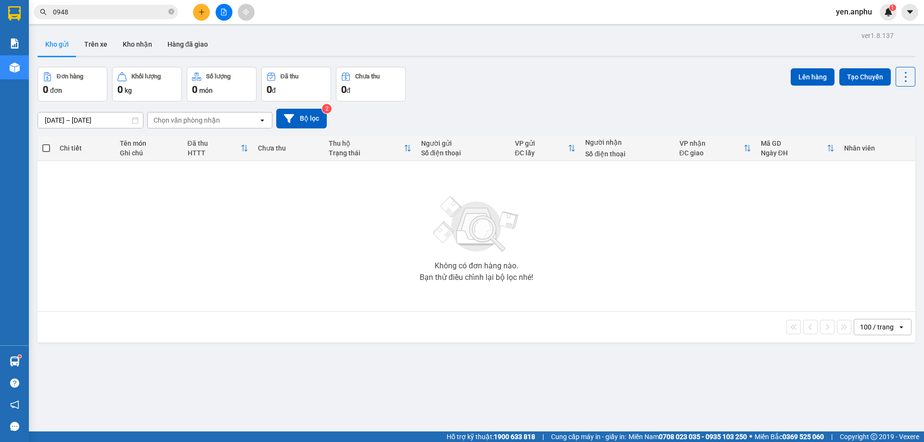
click at [224, 13] on icon "file-add" at bounding box center [223, 12] width 7 height 7
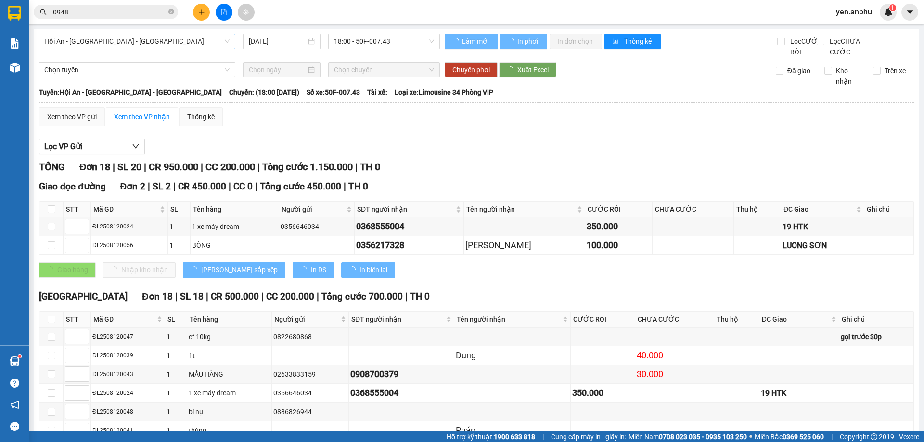
click at [105, 42] on span "Hội An - [GEOGRAPHIC_DATA] - [GEOGRAPHIC_DATA]" at bounding box center [136, 41] width 185 height 14
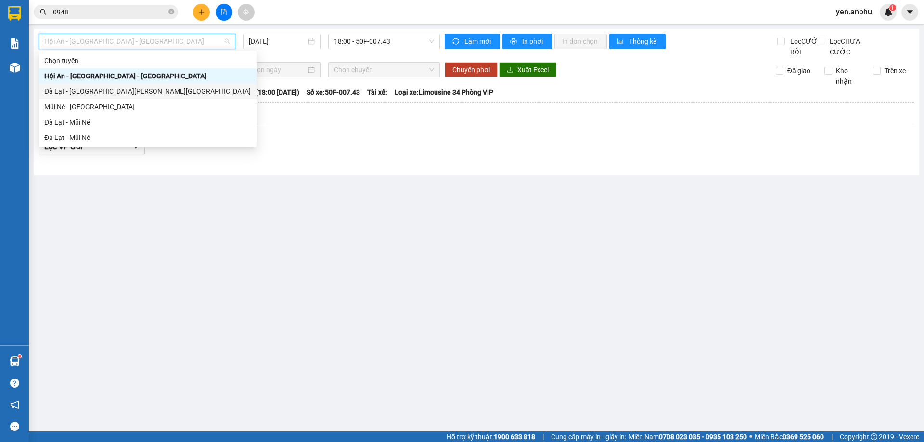
drag, startPoint x: 82, startPoint y: 95, endPoint x: 310, endPoint y: 78, distance: 228.3
click at [84, 94] on div "Đà Lạt - [GEOGRAPHIC_DATA][PERSON_NAME][GEOGRAPHIC_DATA]" at bounding box center [147, 91] width 207 height 11
type input "[DATE]"
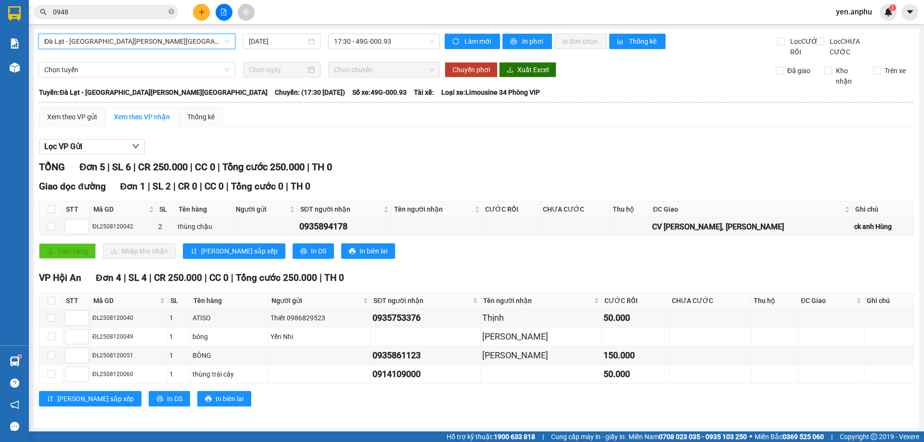
click at [191, 40] on span "Đà Lạt - [GEOGRAPHIC_DATA][PERSON_NAME][GEOGRAPHIC_DATA]" at bounding box center [136, 41] width 185 height 14
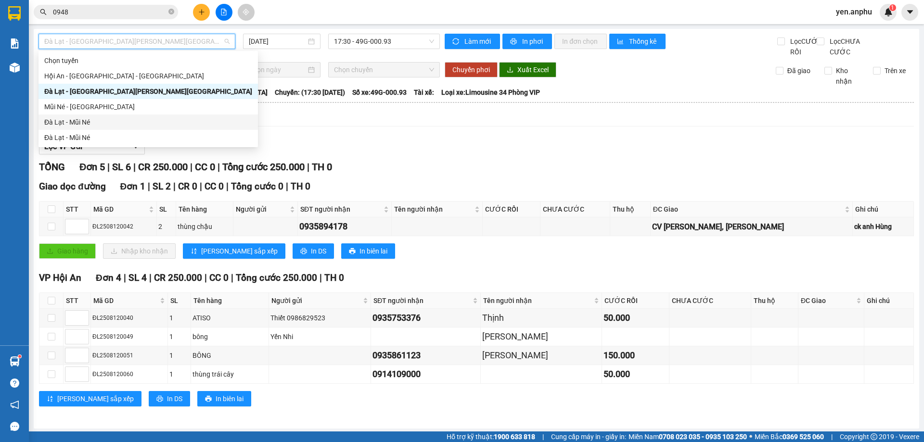
click at [120, 124] on div "Đà Lạt - Mũi Né" at bounding box center [148, 122] width 208 height 11
type input "[DATE]"
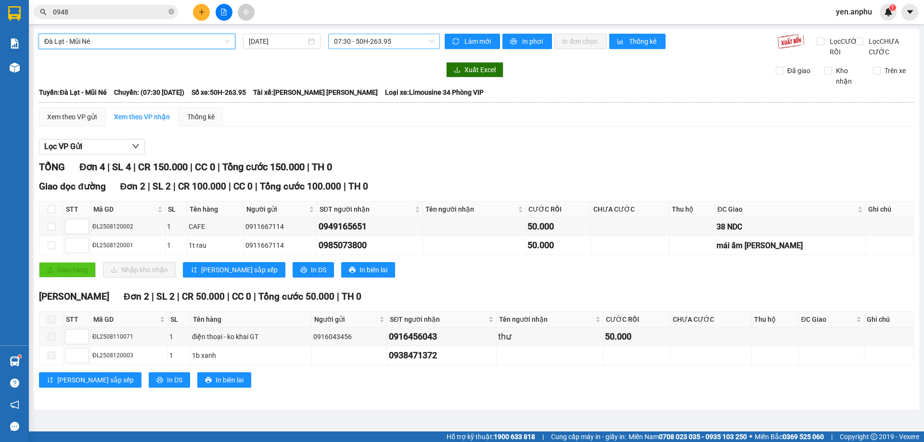
click at [347, 38] on span "07:30 - 50H-263.95" at bounding box center [384, 41] width 100 height 14
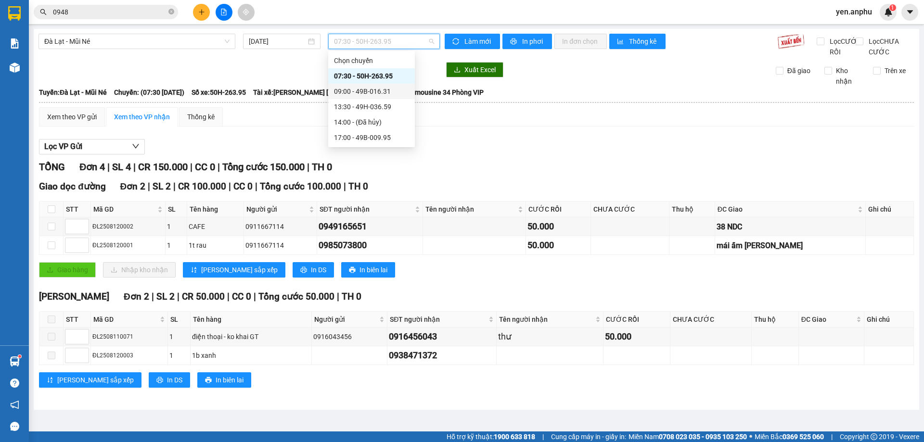
click at [353, 93] on div "09:00 - 49B-016.31" at bounding box center [371, 91] width 75 height 11
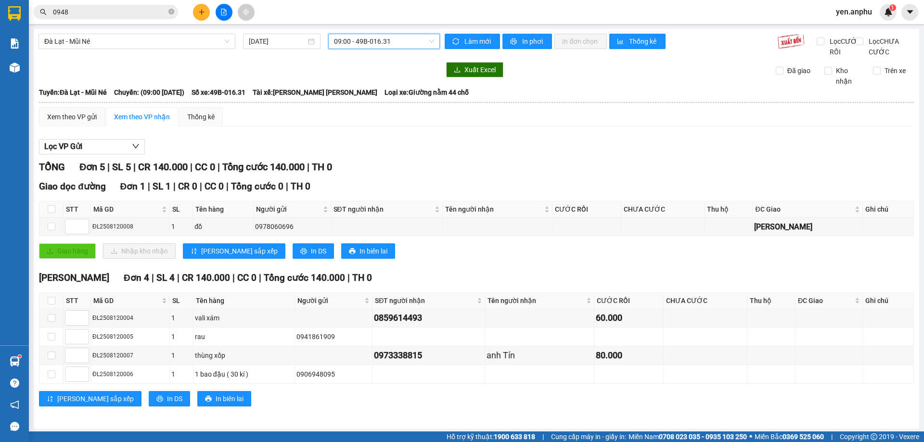
click at [364, 49] on div "Đà Lạt - Mũi Né [DATE] 09:00 09:00 - 49B-016.31" at bounding box center [239, 46] width 401 height 24
click at [365, 43] on span "09:00 - 49B-016.31" at bounding box center [384, 41] width 100 height 14
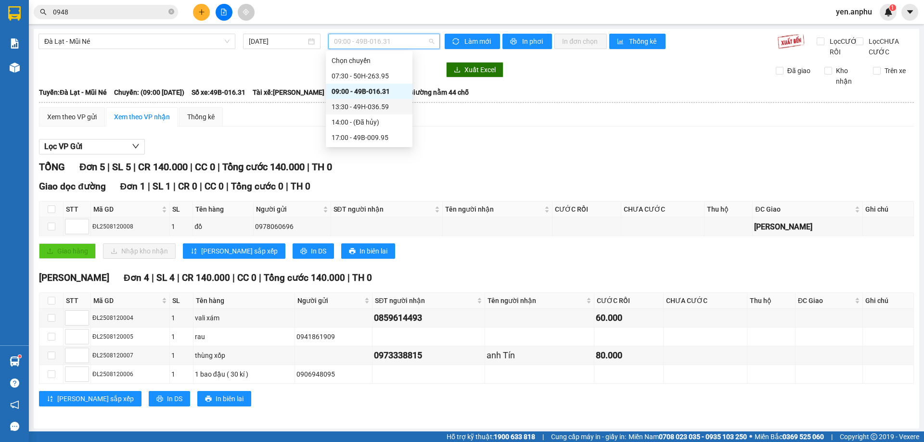
click at [371, 107] on div "13:30 - 49H-036.59" at bounding box center [369, 107] width 75 height 11
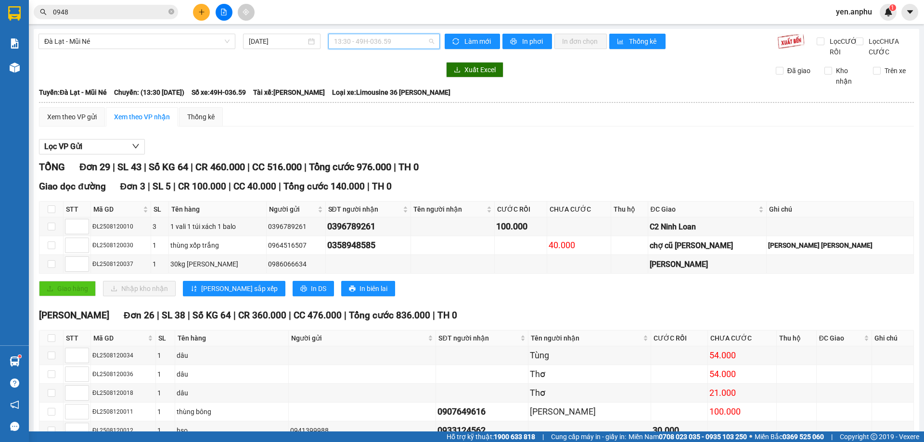
drag, startPoint x: 366, startPoint y: 38, endPoint x: 375, endPoint y: 97, distance: 60.4
click at [366, 39] on span "13:30 - 49H-036.59" at bounding box center [384, 41] width 100 height 14
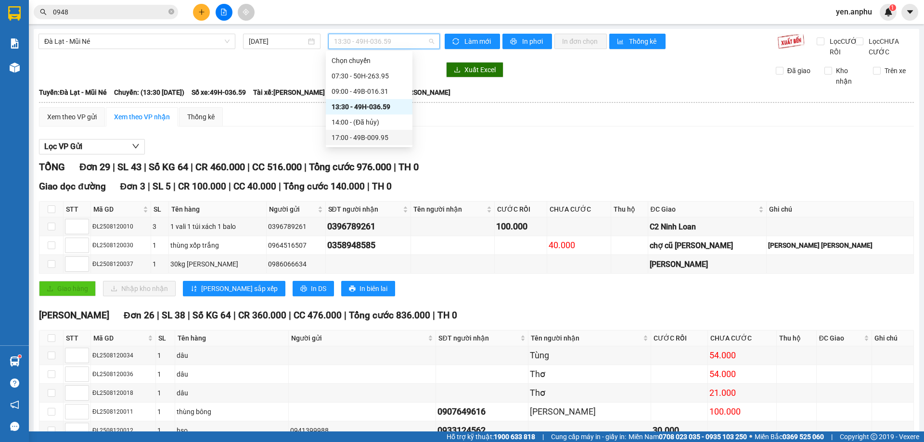
click at [378, 141] on div "17:00 - 49B-009.95" at bounding box center [369, 137] width 75 height 11
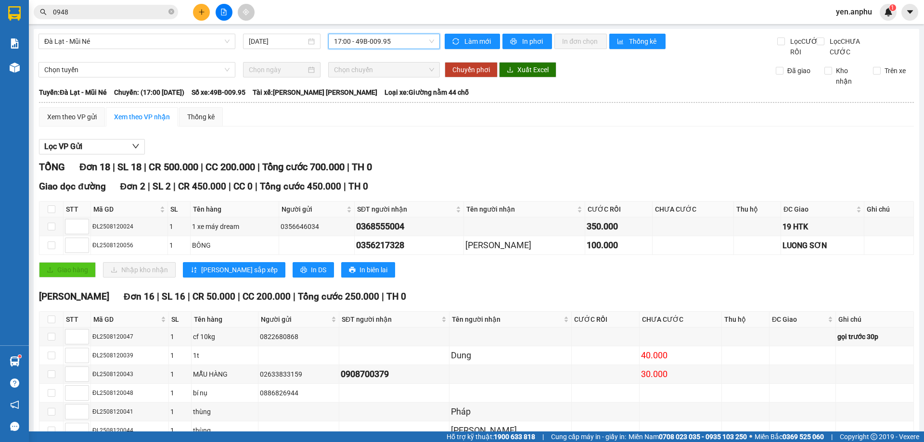
click at [70, 10] on input "0948" at bounding box center [110, 12] width 114 height 11
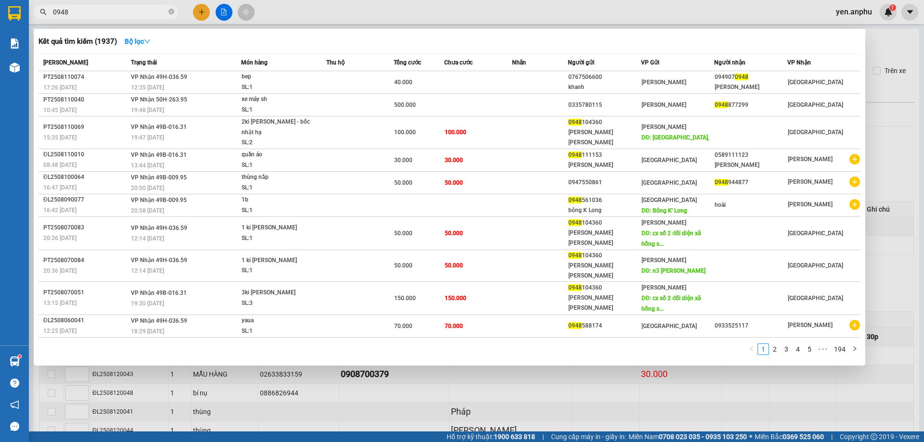
click at [70, 10] on input "0948" at bounding box center [110, 12] width 114 height 11
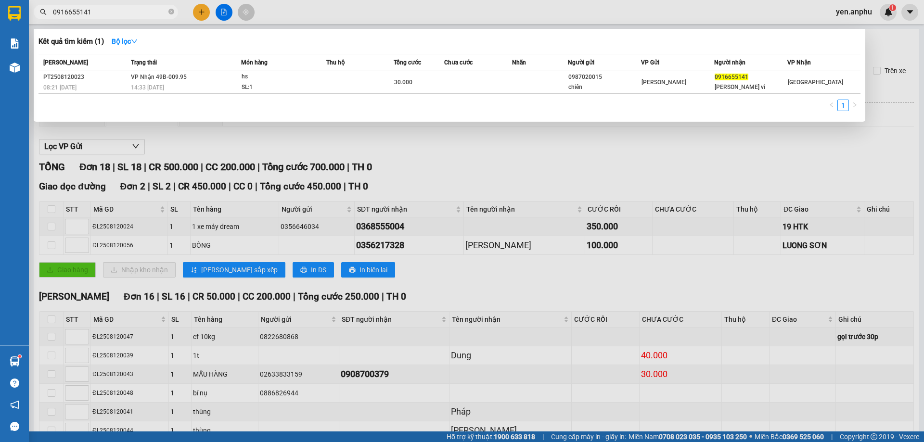
type input "0916655141"
